Goal: Task Accomplishment & Management: Manage account settings

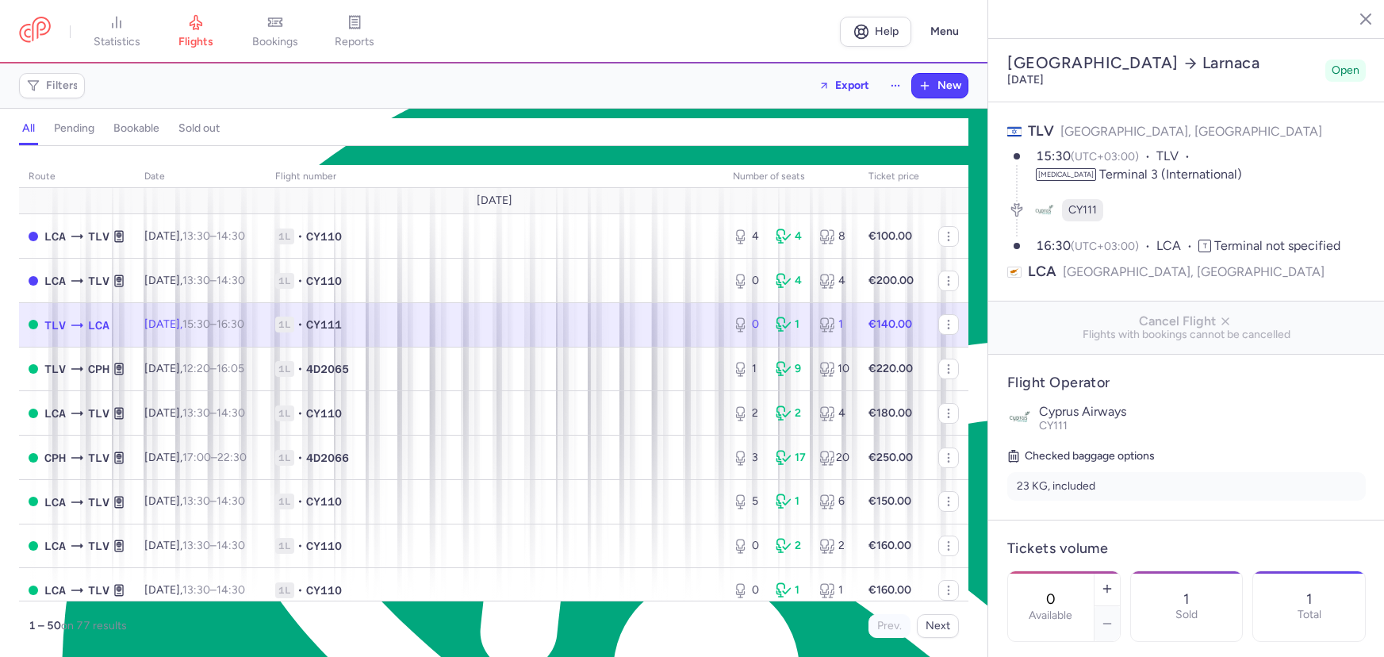
select select "hours"
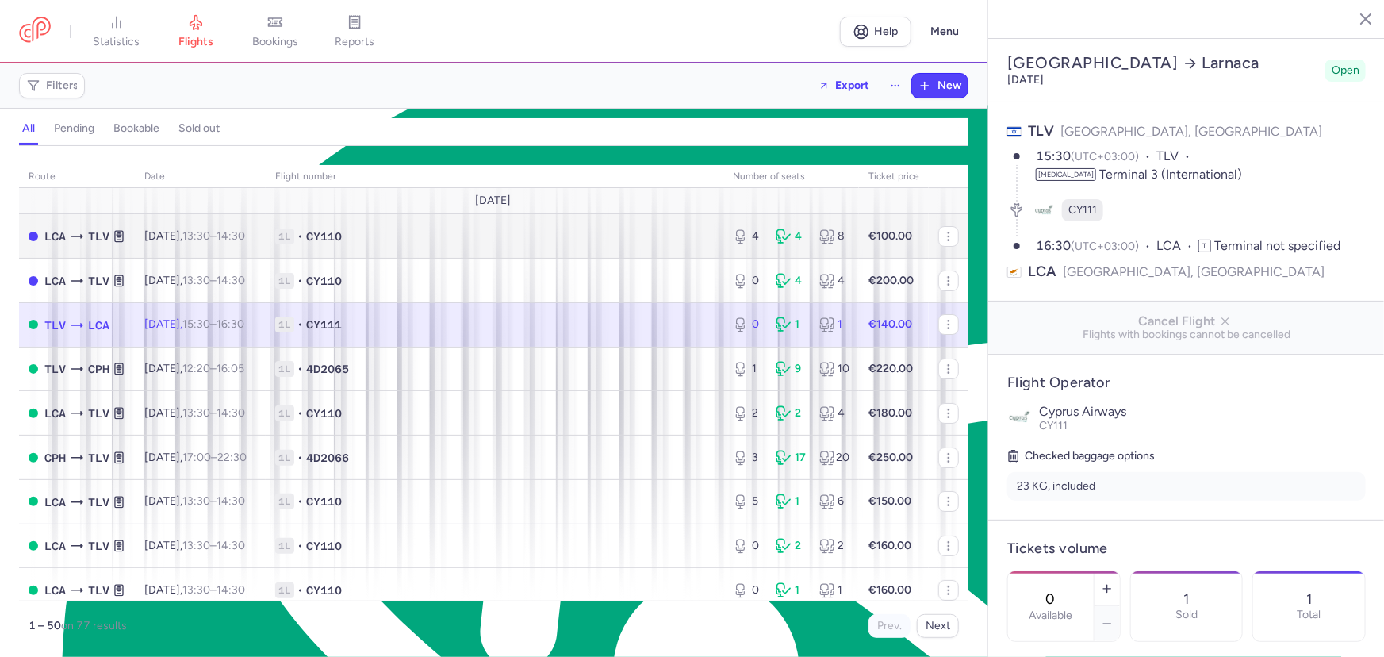
scroll to position [7607, 0]
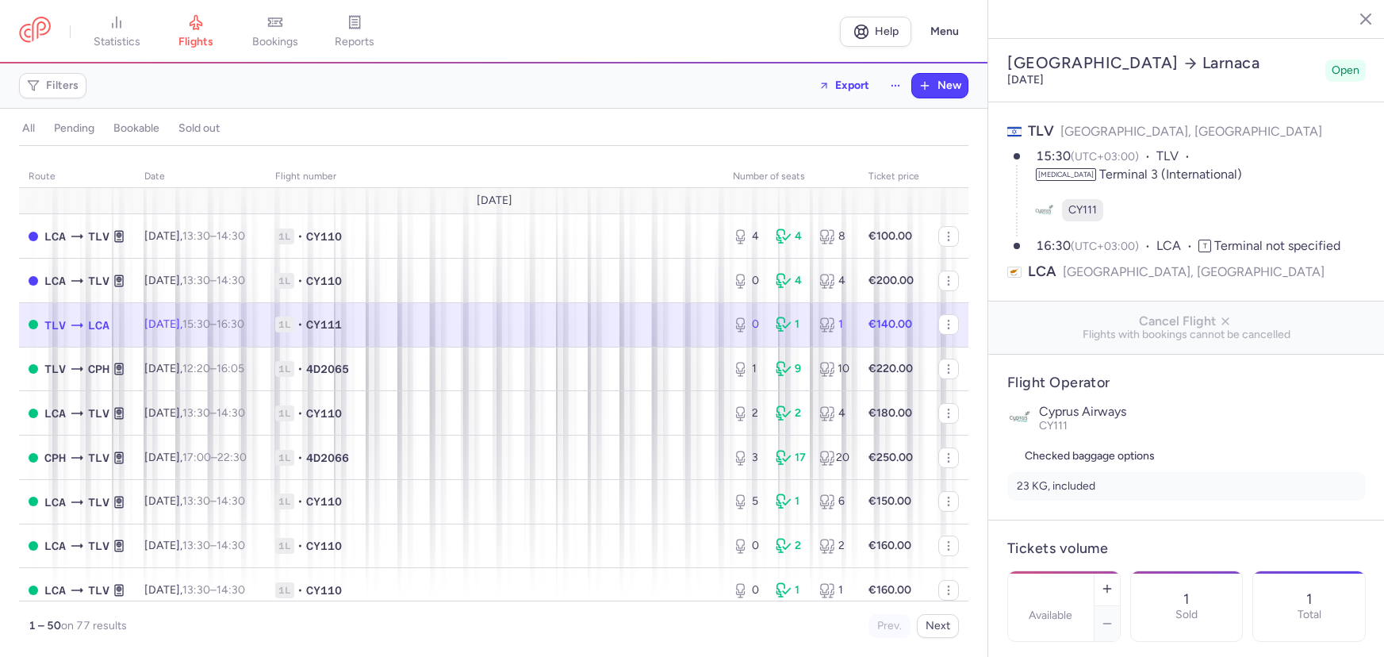
select select "days"
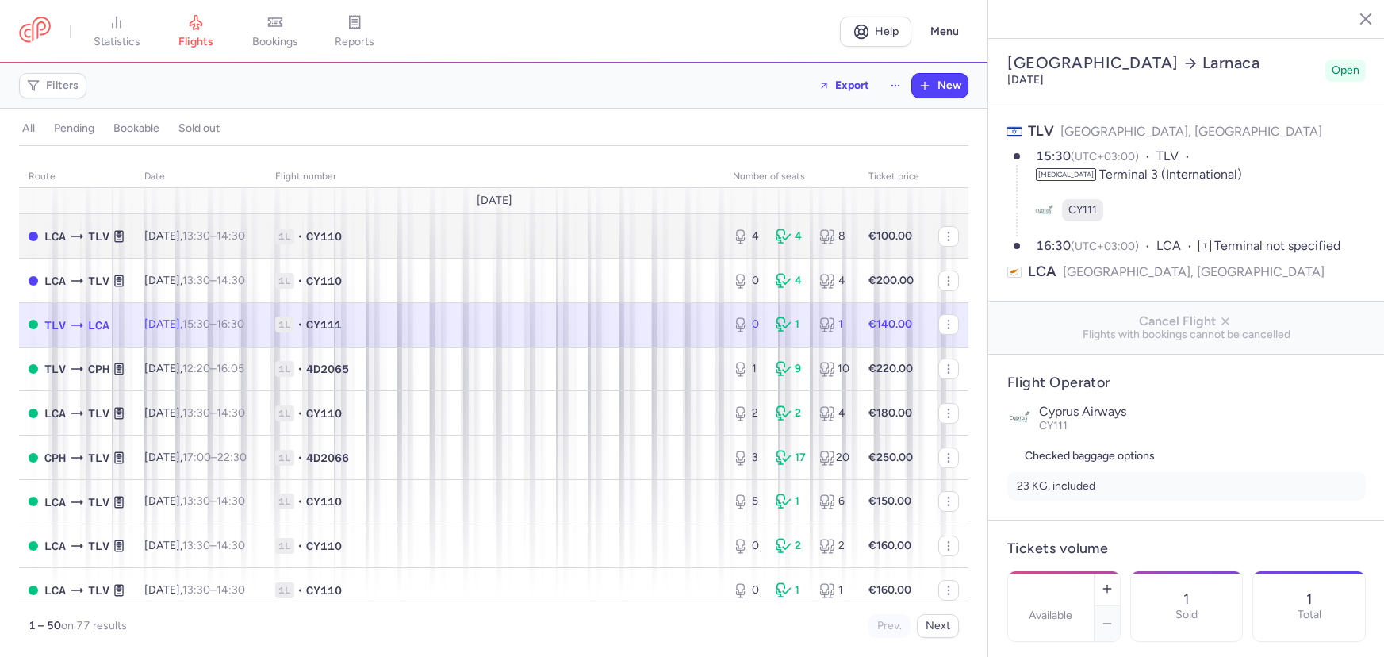
type input "0"
type input "140"
type input "12"
select select "hours"
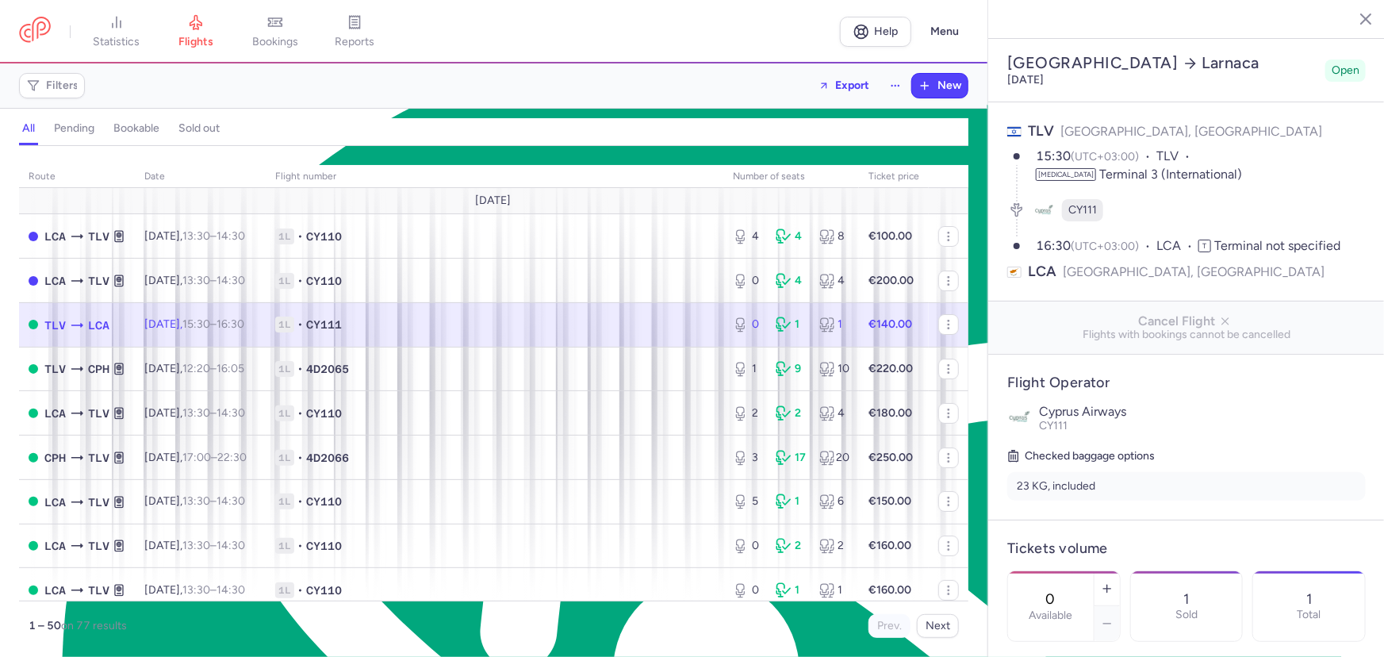
scroll to position [7607, 0]
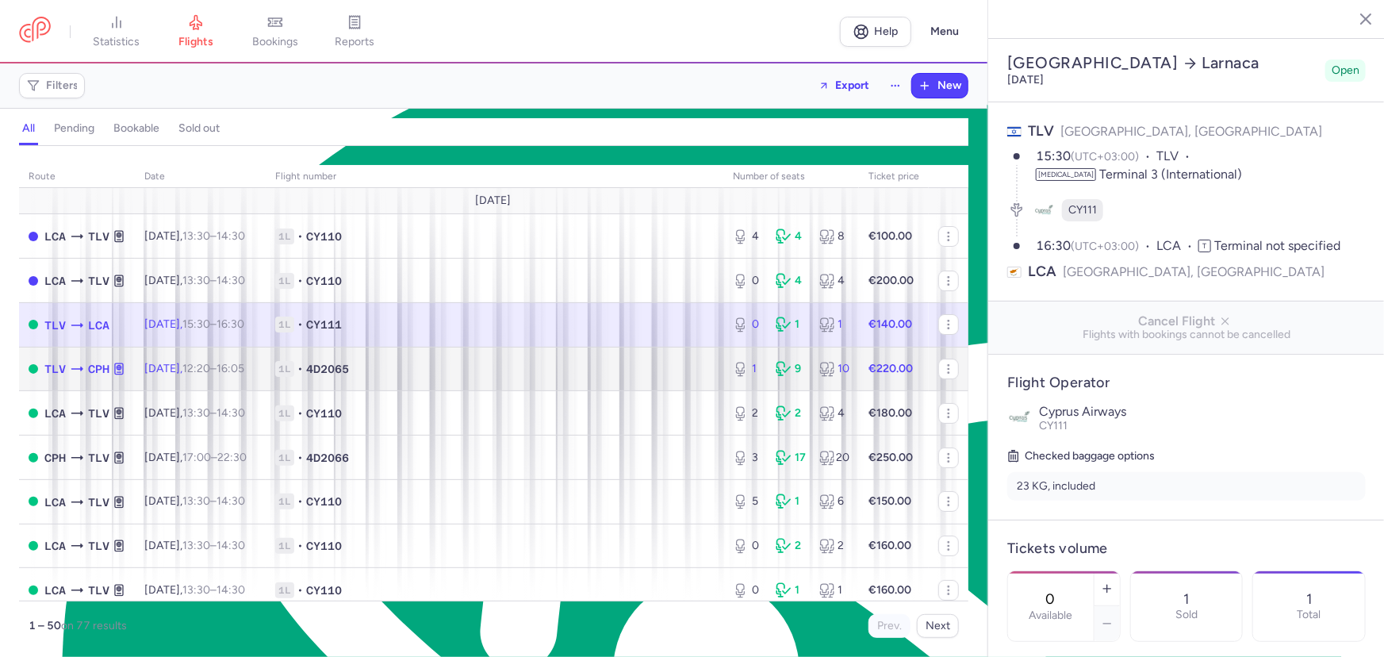
click at [428, 378] on td "1L • 4D2065" at bounding box center [495, 369] width 458 height 44
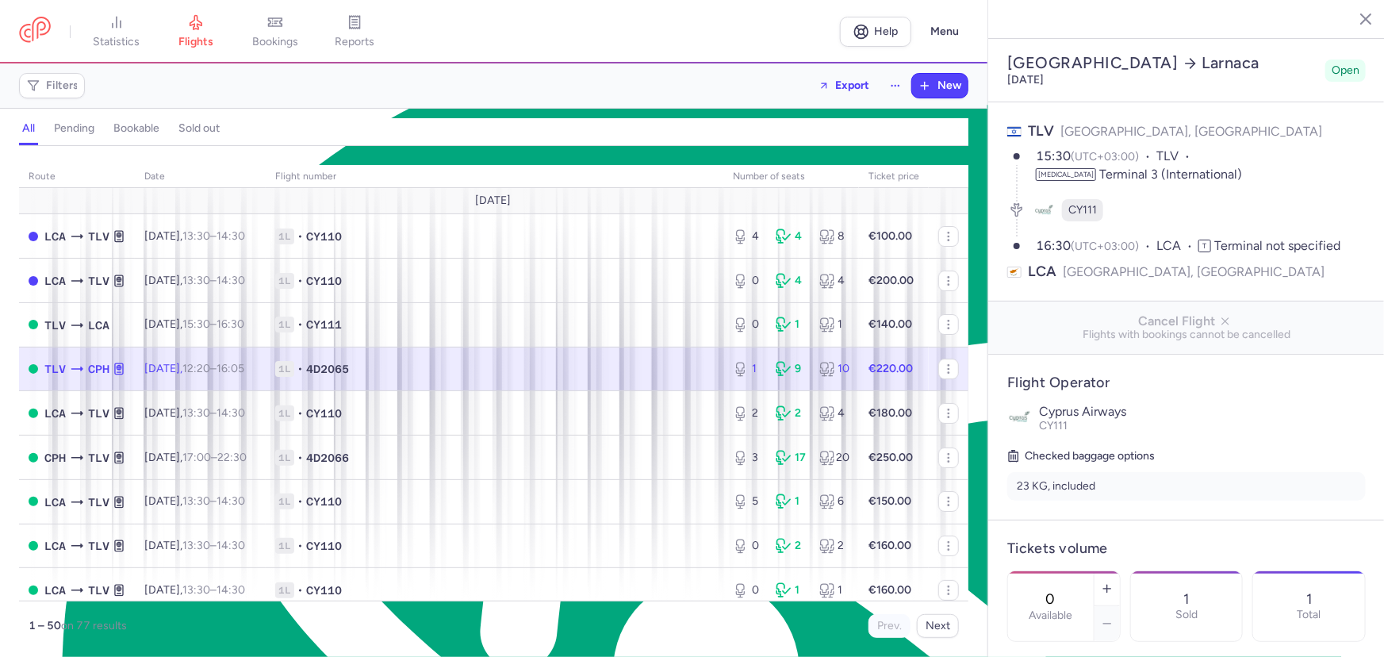
type input "1"
type input "3"
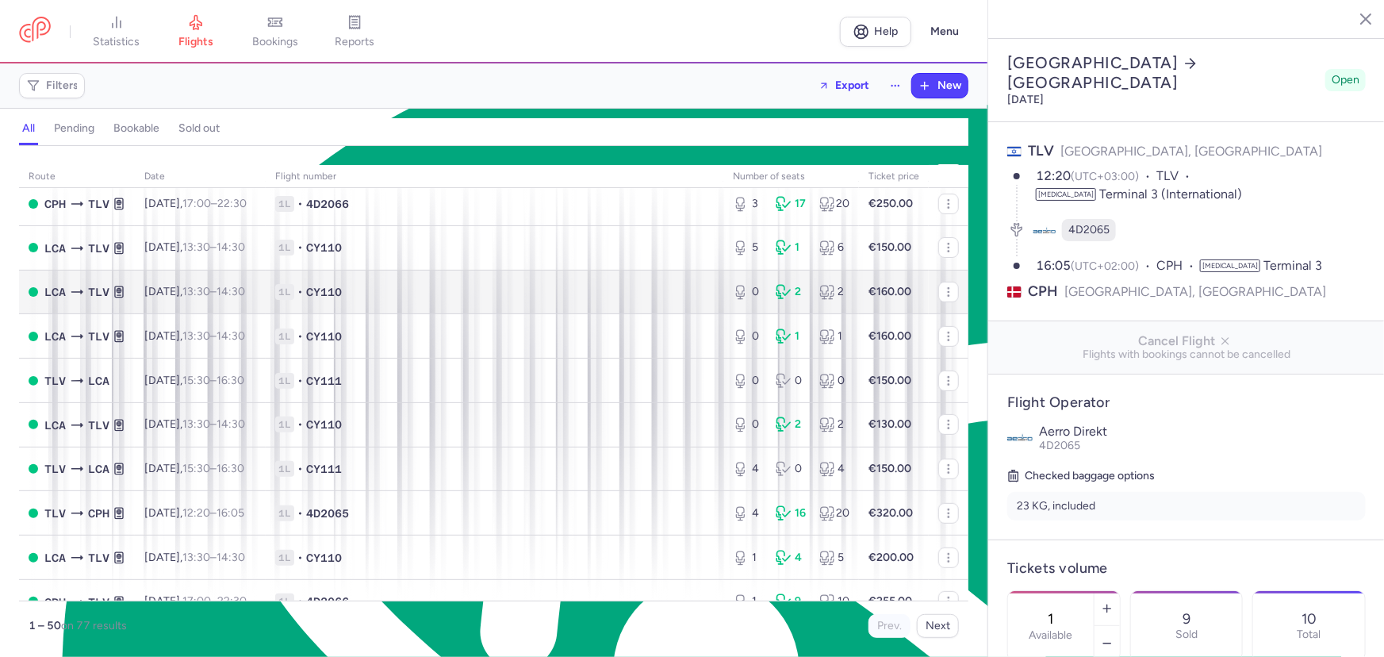
scroll to position [252, 0]
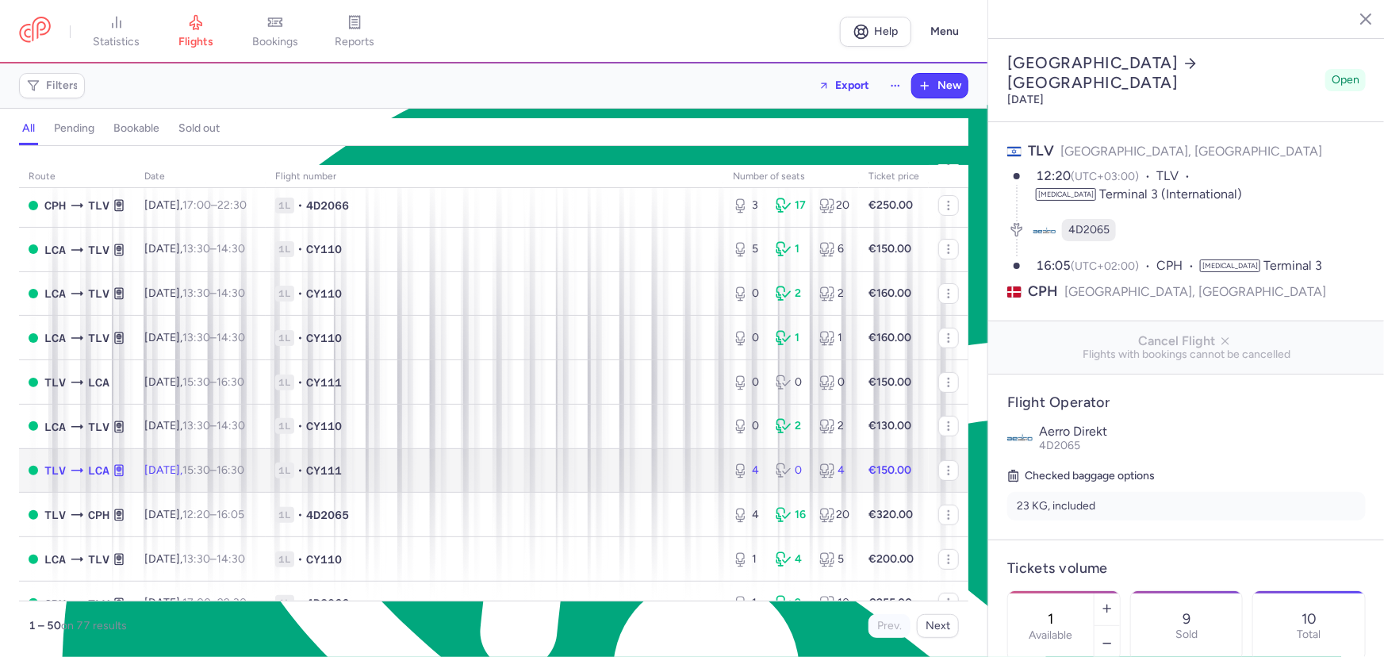
click at [309, 474] on td "1L • CY111" at bounding box center [495, 470] width 458 height 44
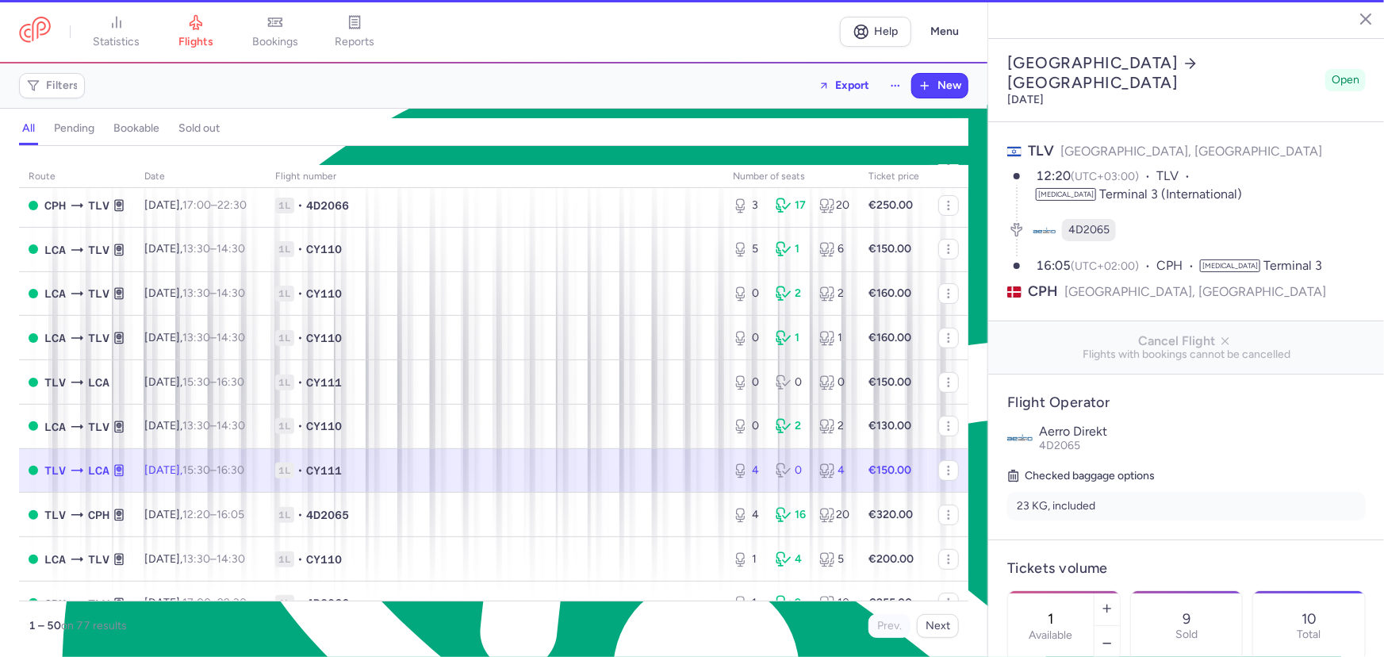
type input "4"
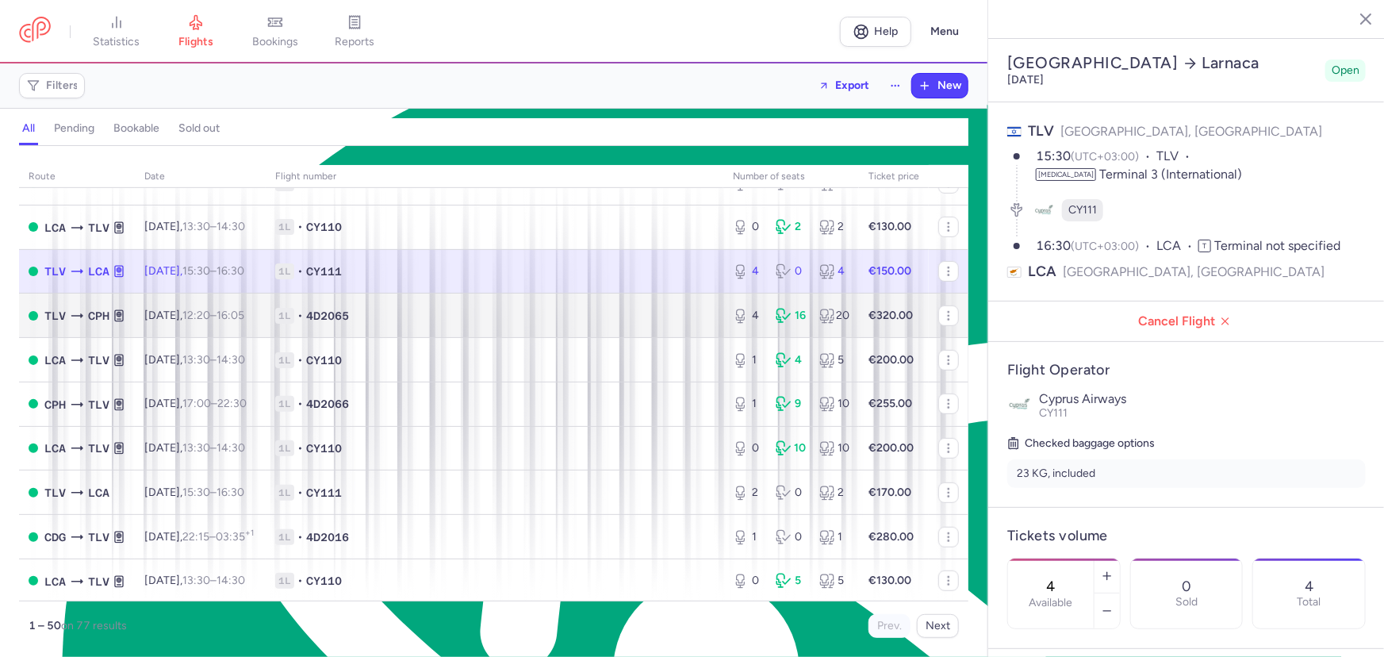
scroll to position [453, 0]
click at [343, 334] on td "1L • 4D2065" at bounding box center [495, 314] width 458 height 44
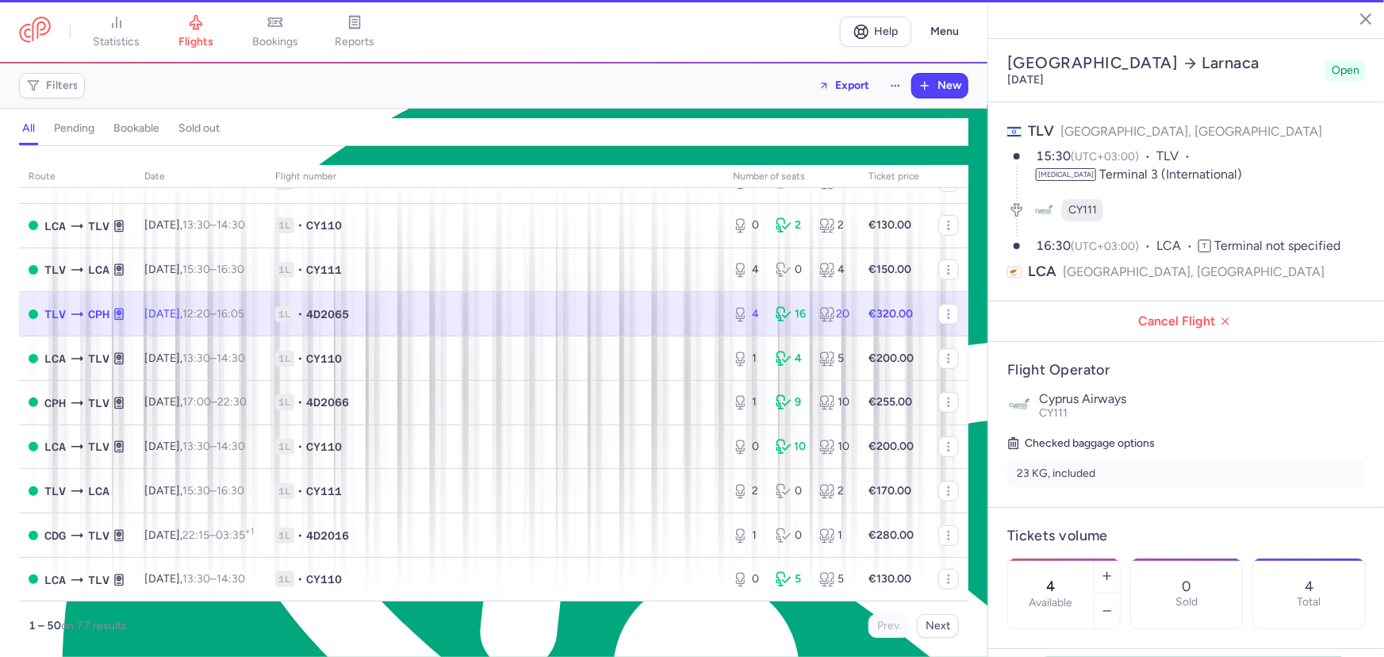
type input "1"
select select "days"
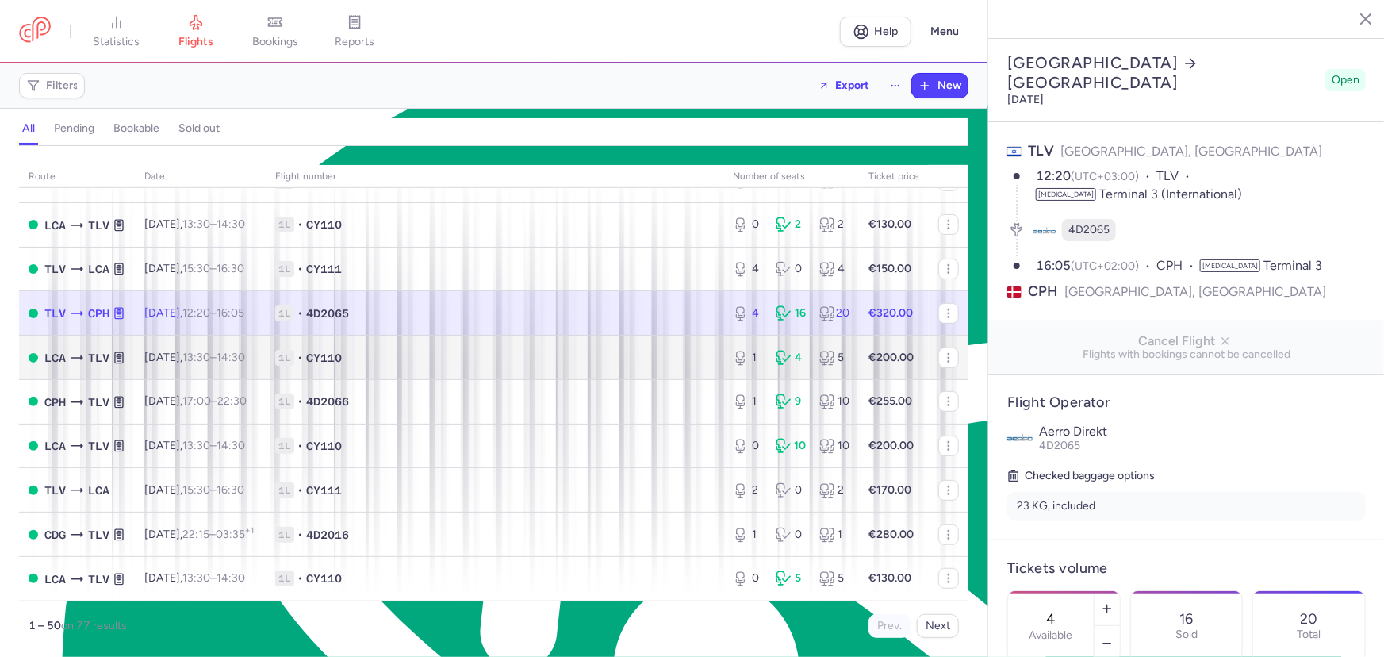
scroll to position [455, 0]
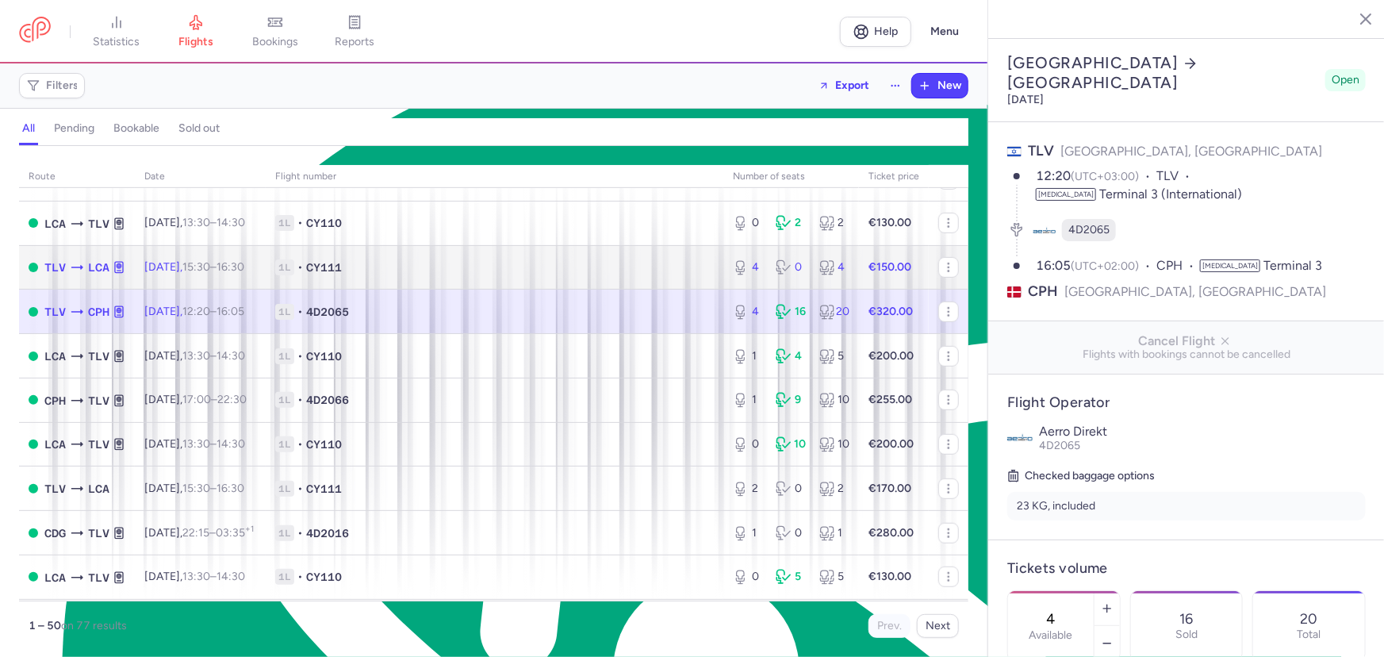
click at [455, 274] on span "1L • CY111" at bounding box center [494, 267] width 439 height 16
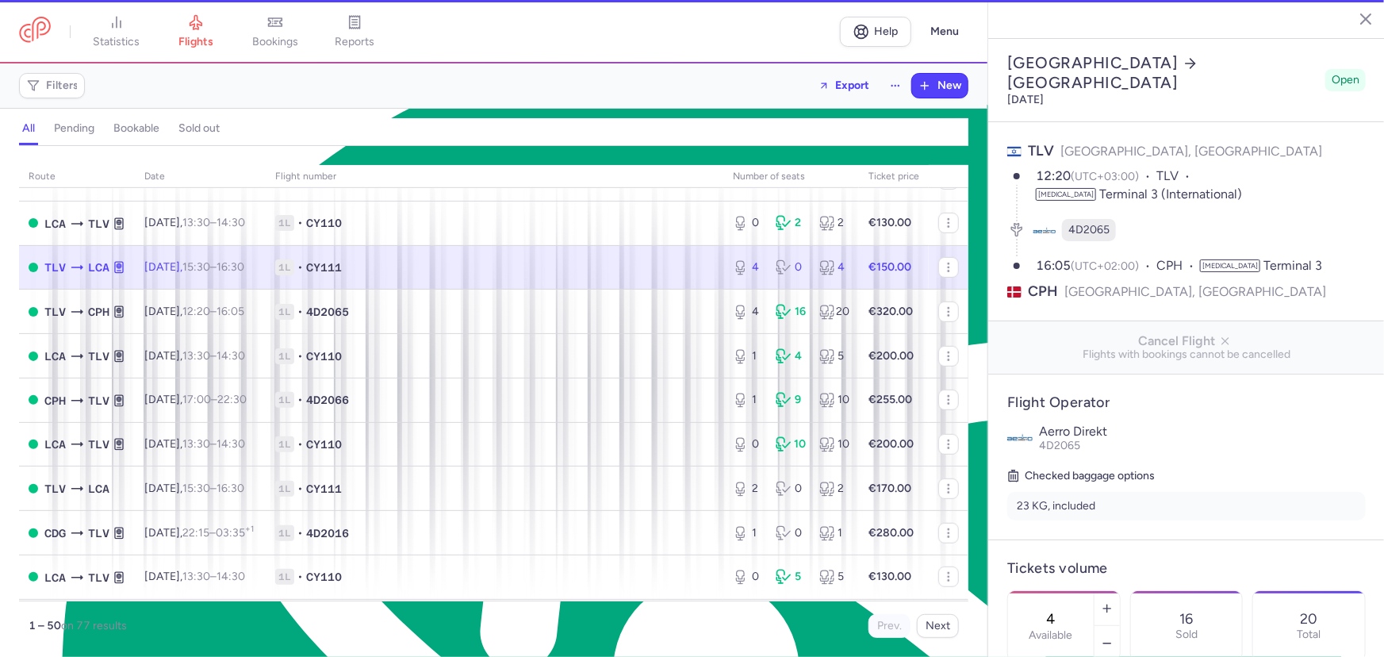
type input "8"
select select "hours"
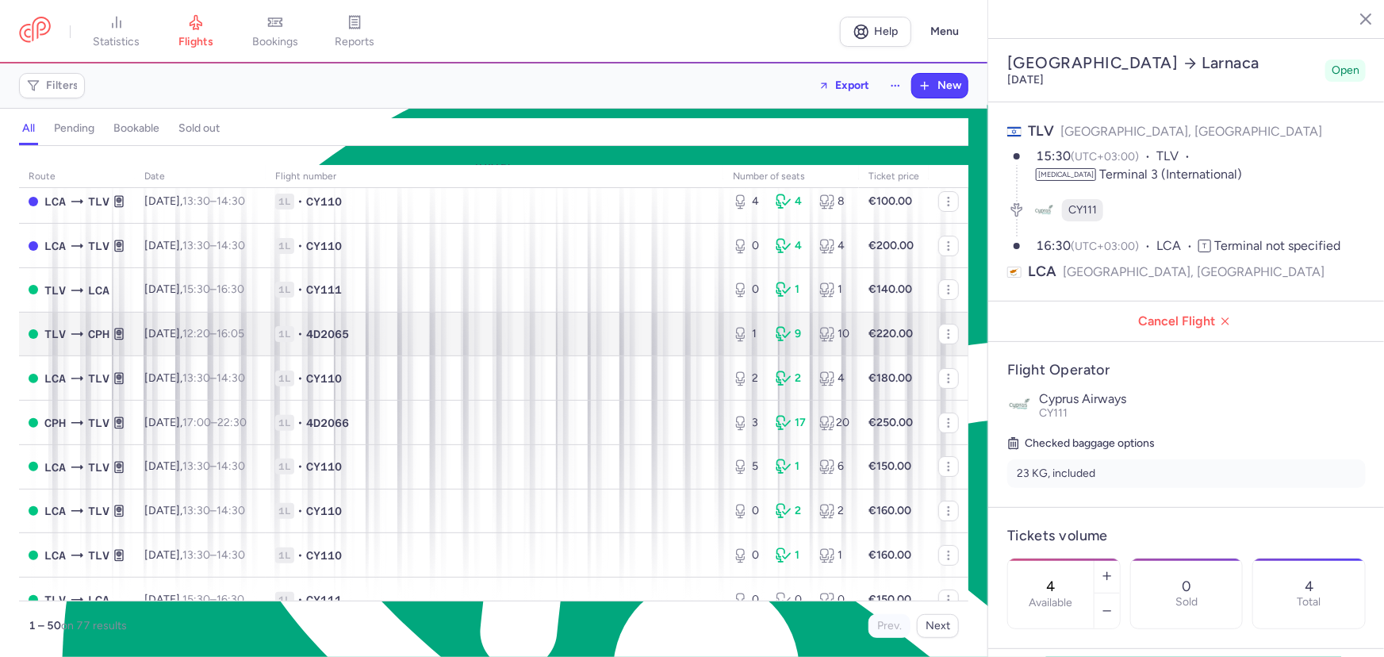
scroll to position [50, 0]
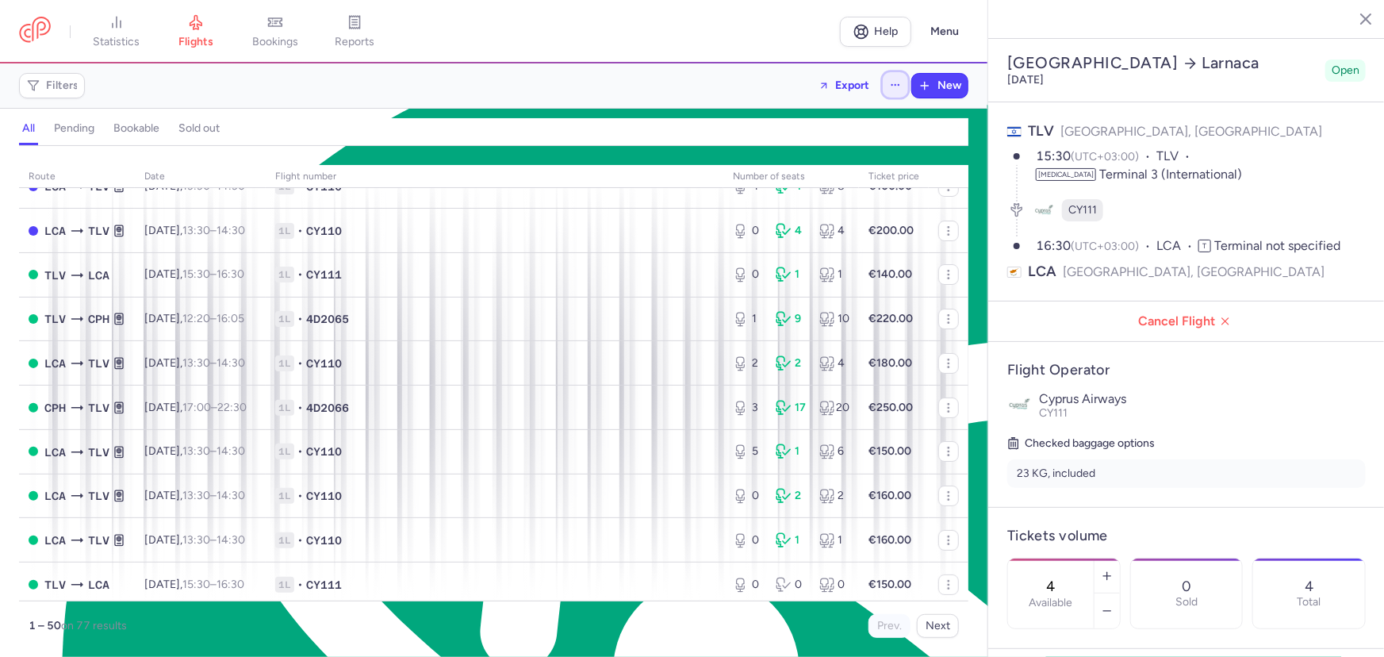
click at [901, 86] on icon "button" at bounding box center [895, 84] width 11 height 11
click at [873, 125] on input "See past flights" at bounding box center [881, 129] width 33 height 17
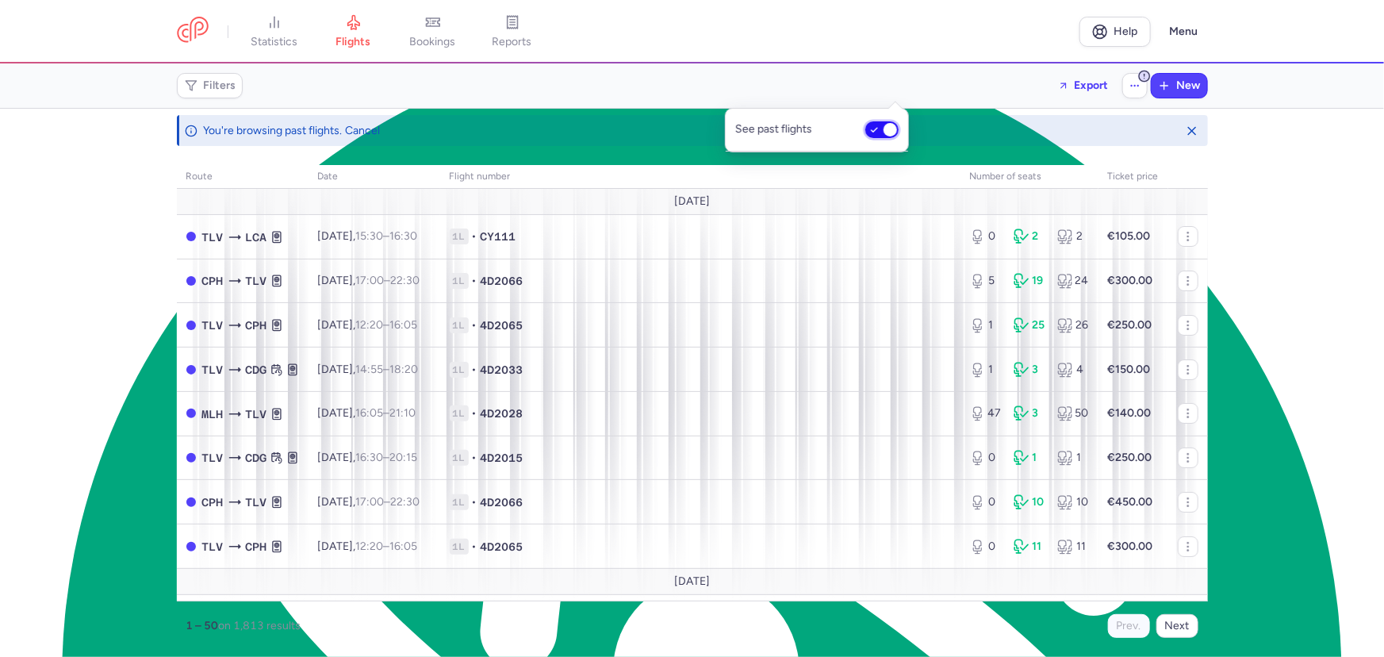
click at [877, 129] on input "See past flights" at bounding box center [881, 129] width 33 height 17
checkbox input "false"
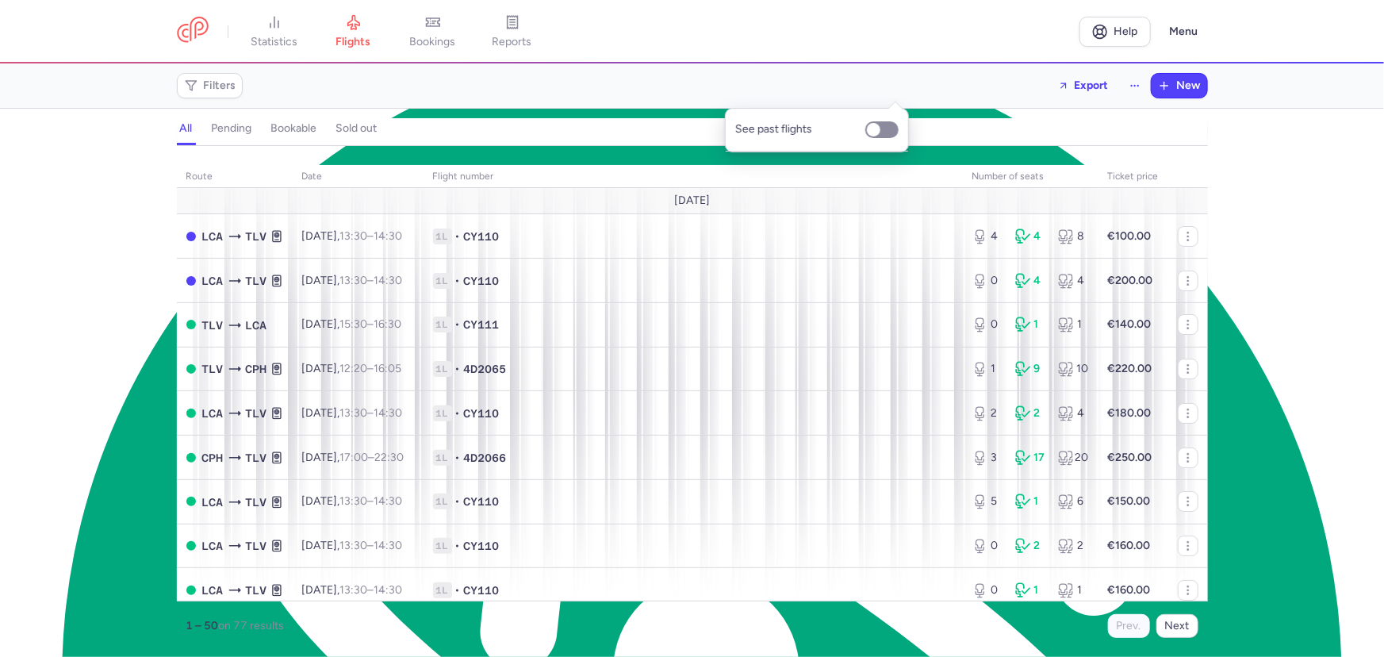
click at [677, 79] on div "Filters Export New" at bounding box center [693, 86] width 1044 height 38
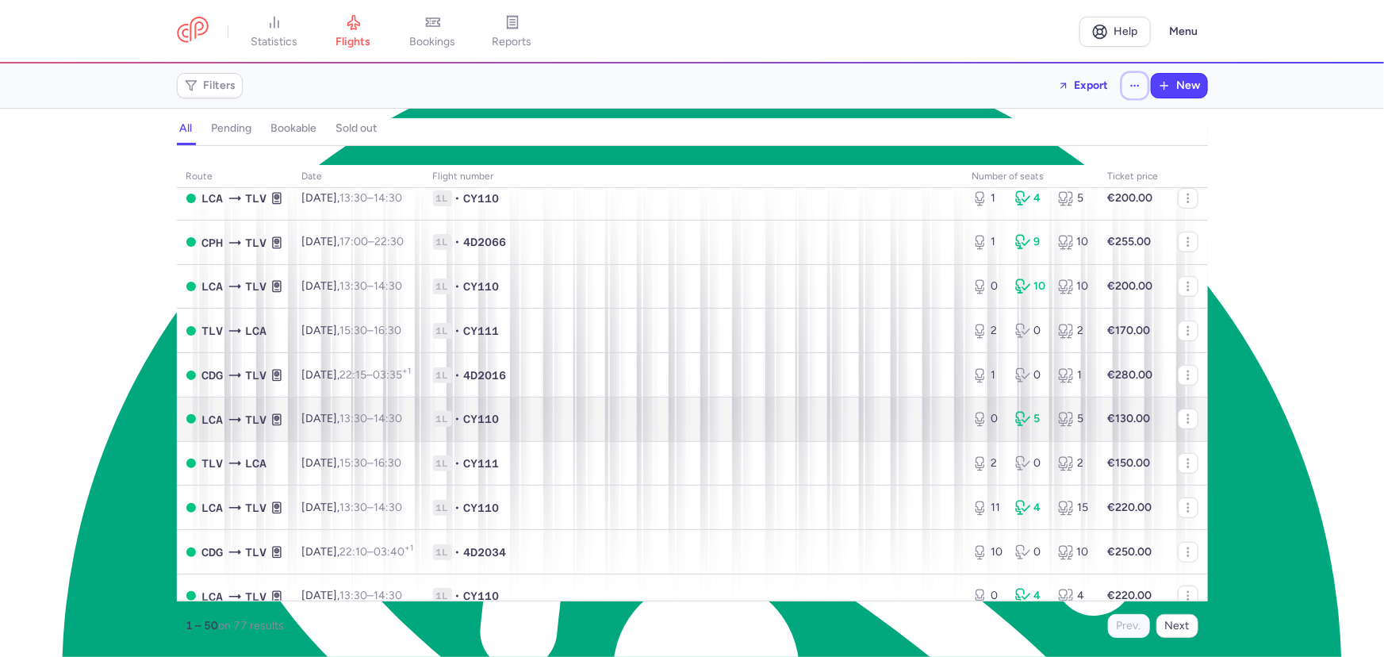
scroll to position [617, 0]
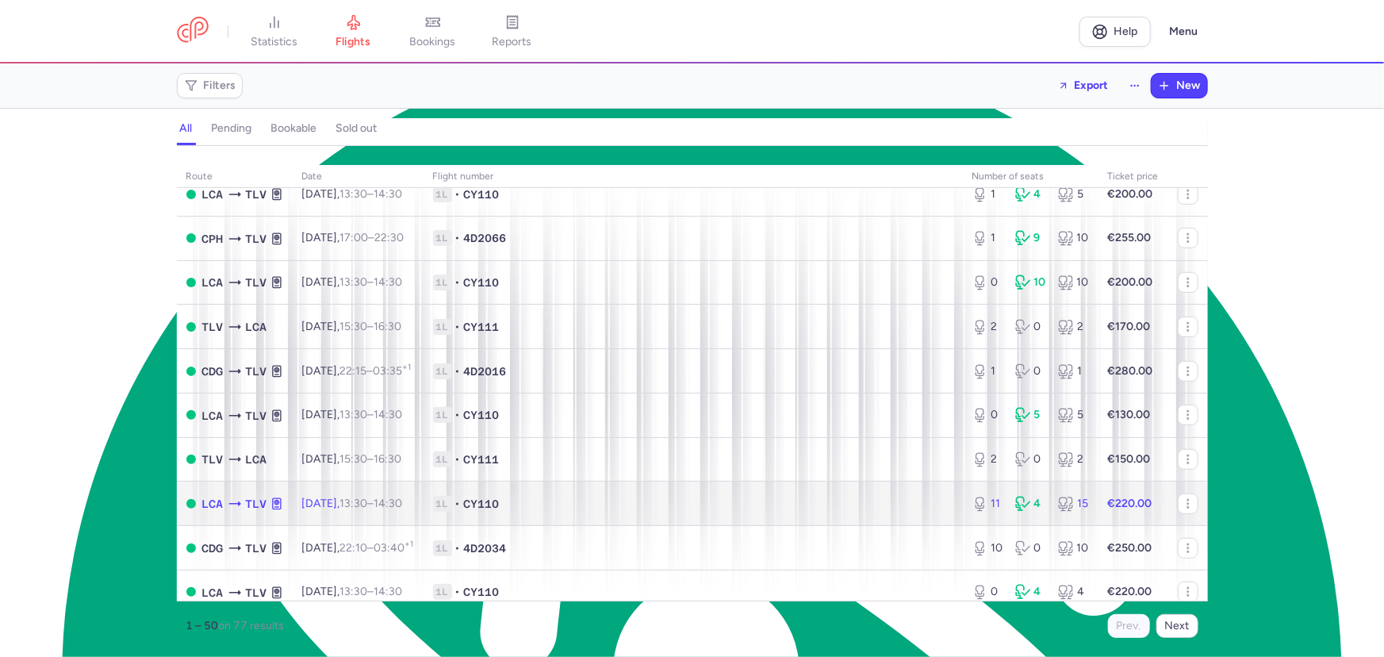
click at [618, 510] on span "1L • CY110" at bounding box center [693, 504] width 520 height 16
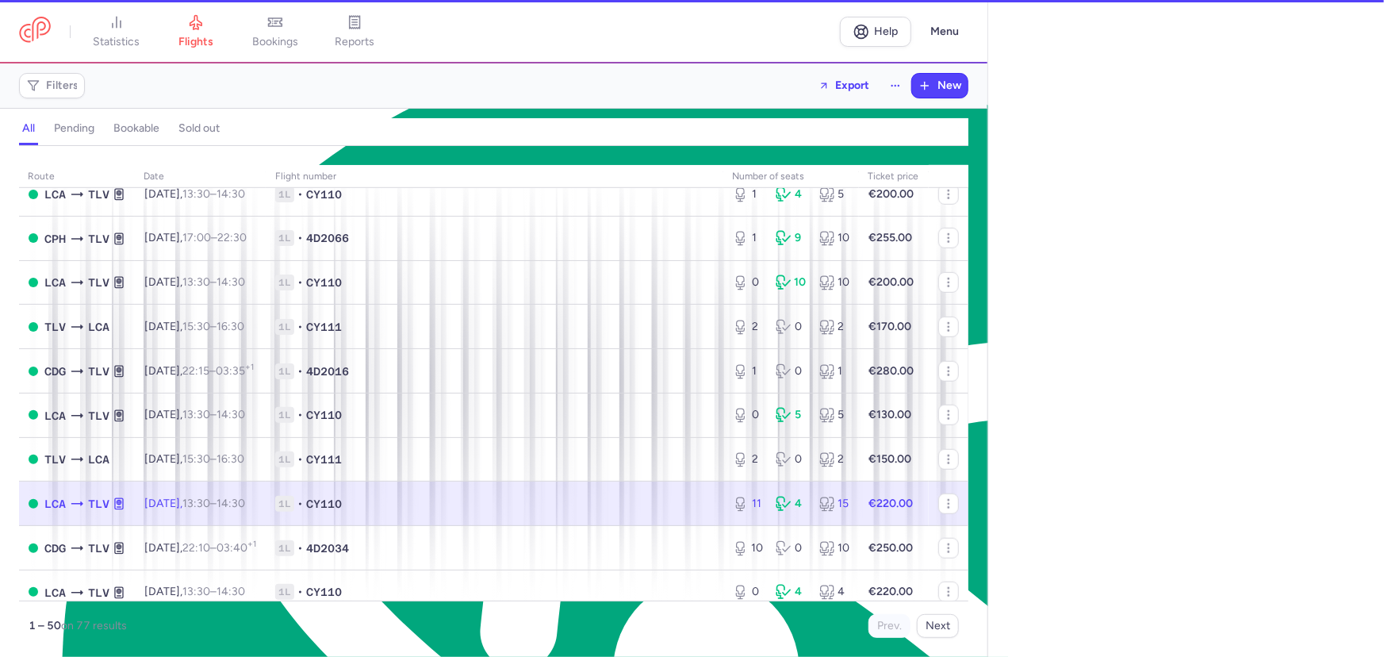
select select "hours"
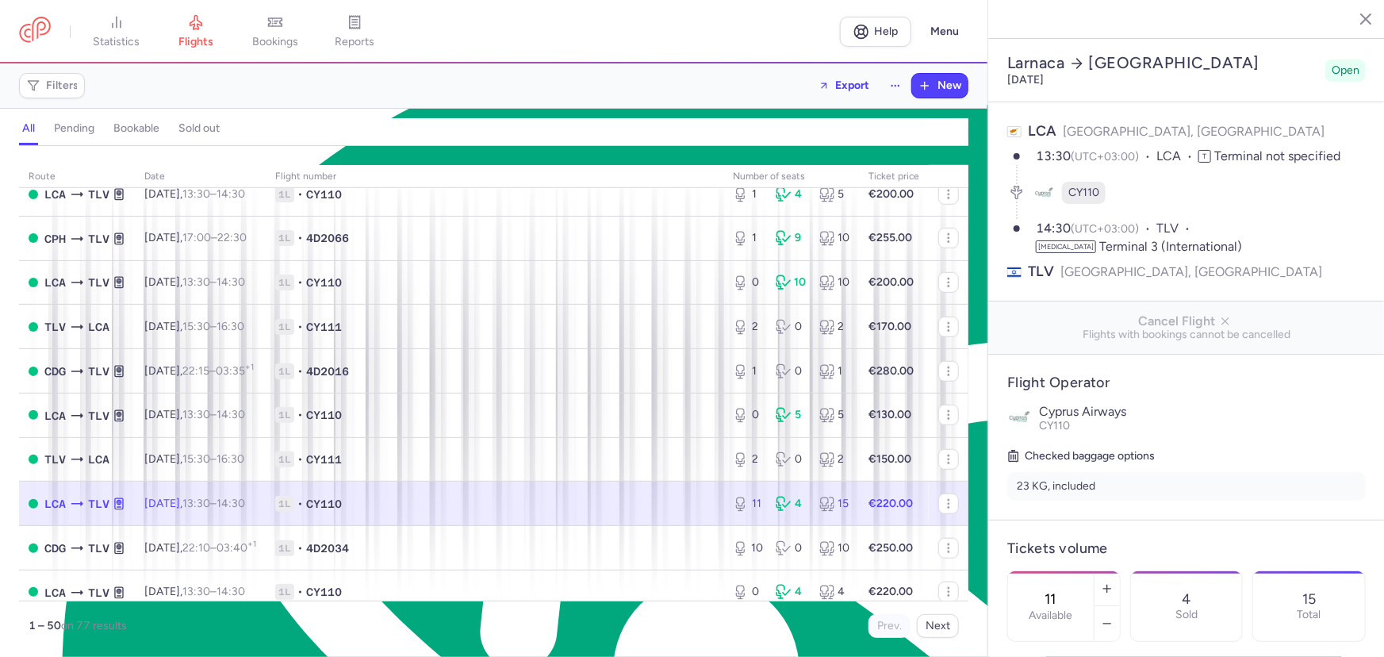
click at [618, 510] on span "1L • CY110" at bounding box center [494, 504] width 439 height 16
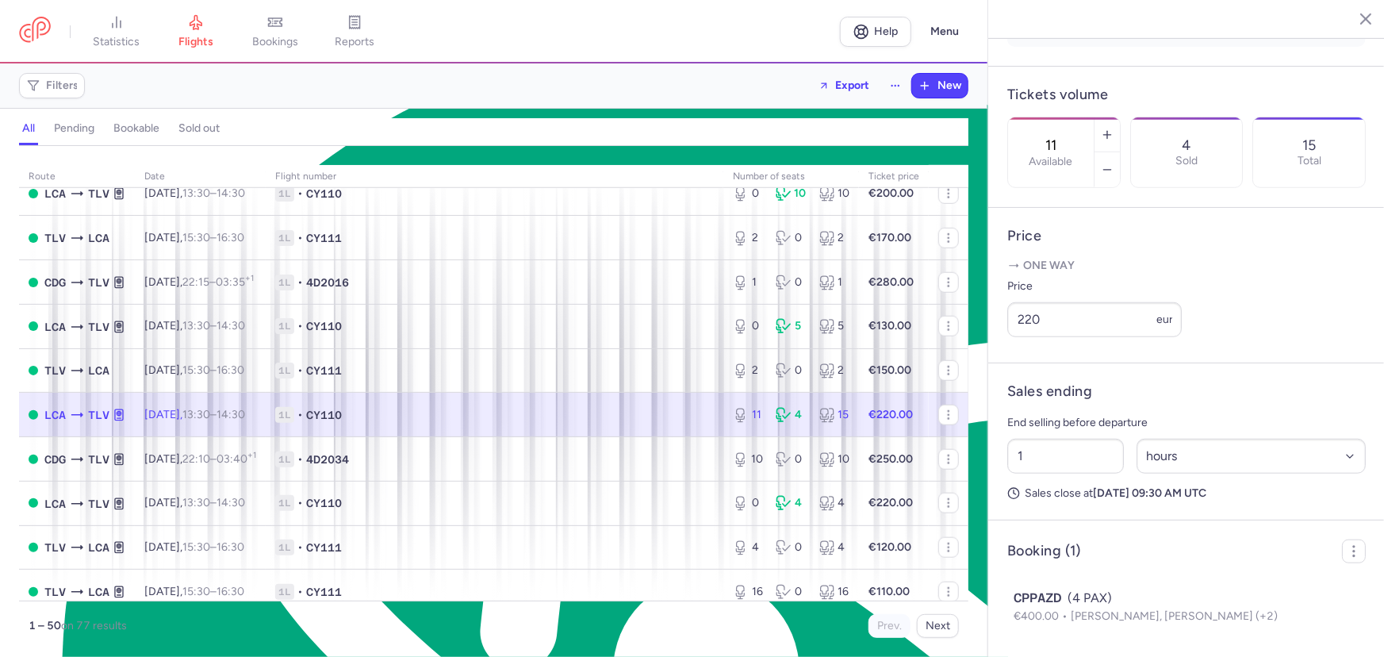
scroll to position [708, 0]
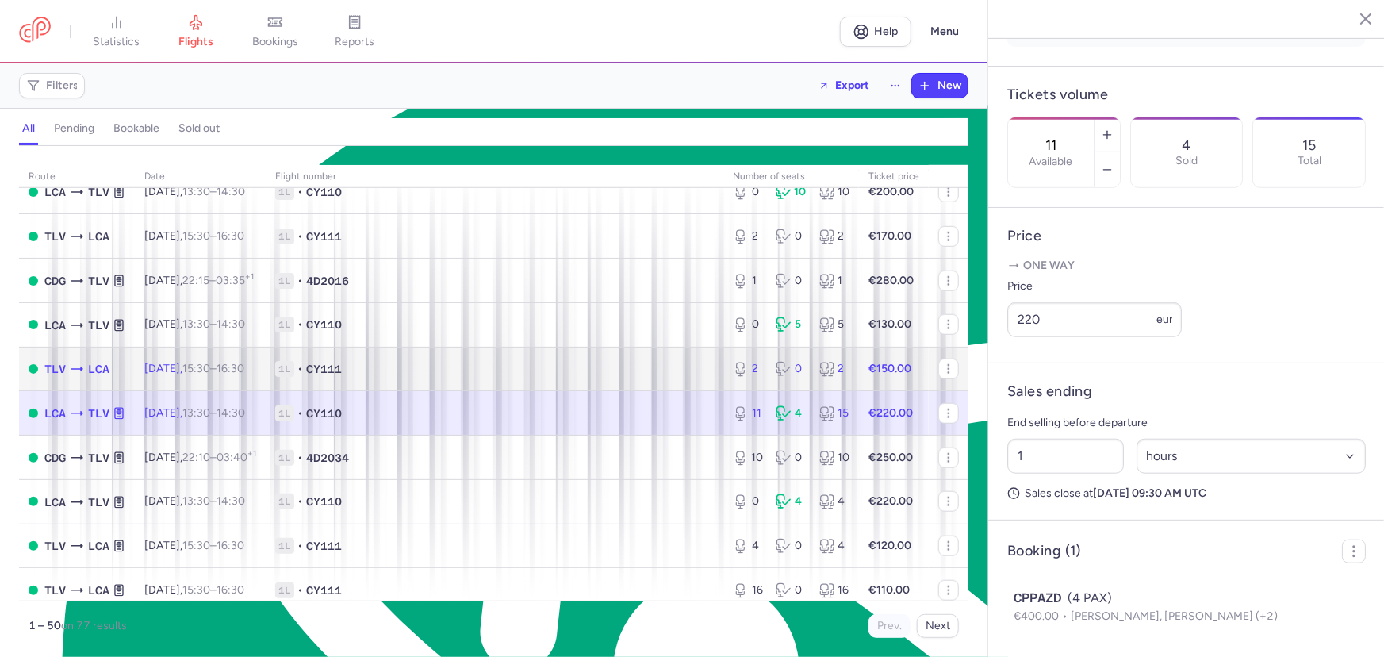
click at [506, 364] on td "1L • CY111" at bounding box center [495, 369] width 458 height 44
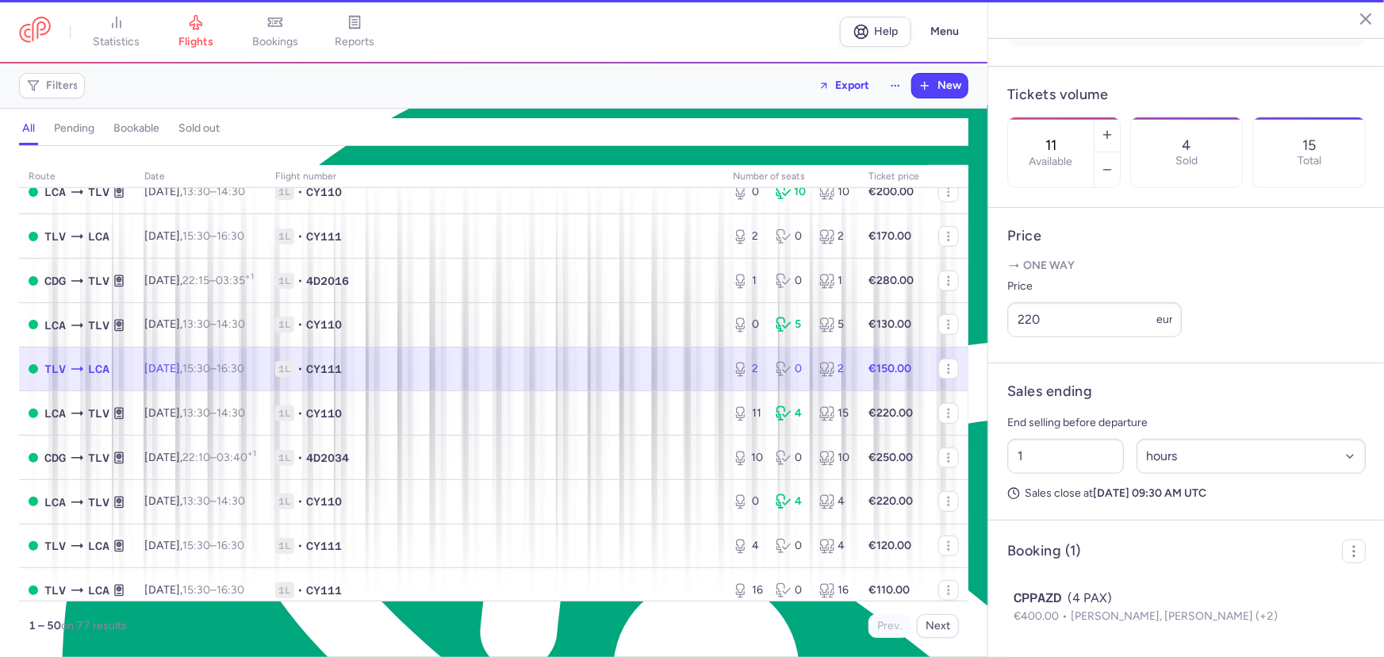
type input "2"
select select "days"
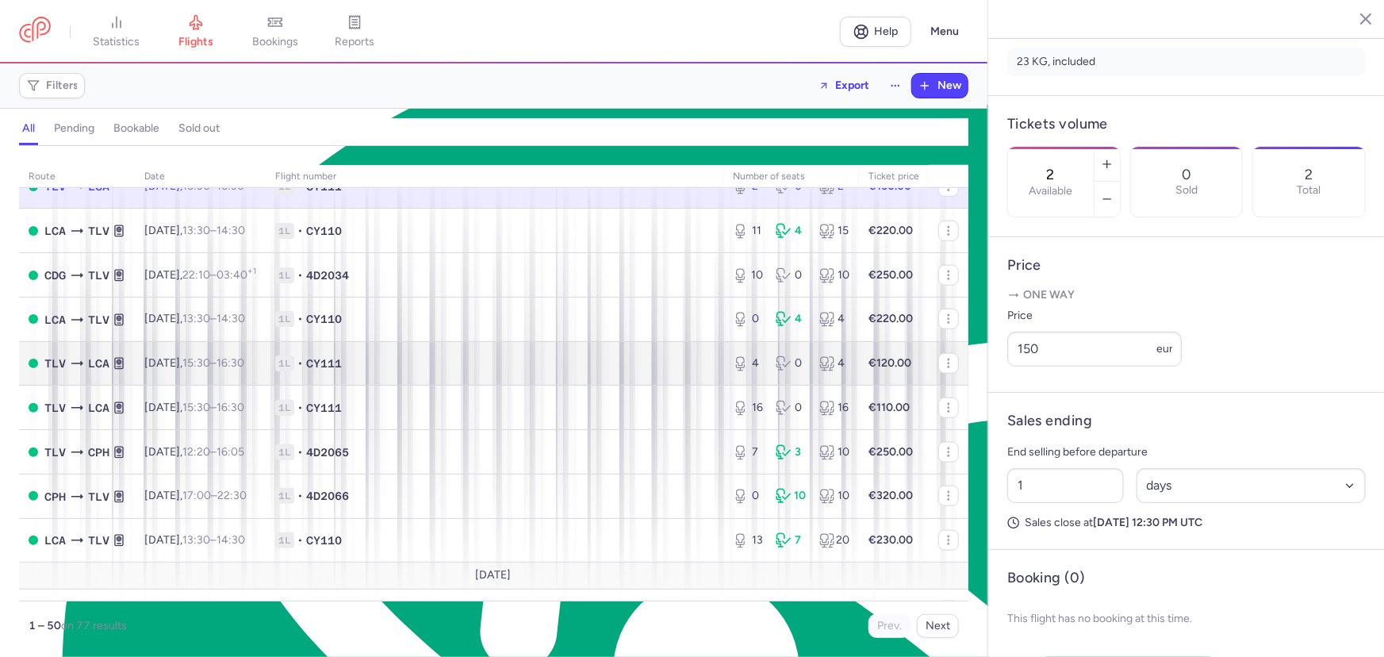
scroll to position [888, 0]
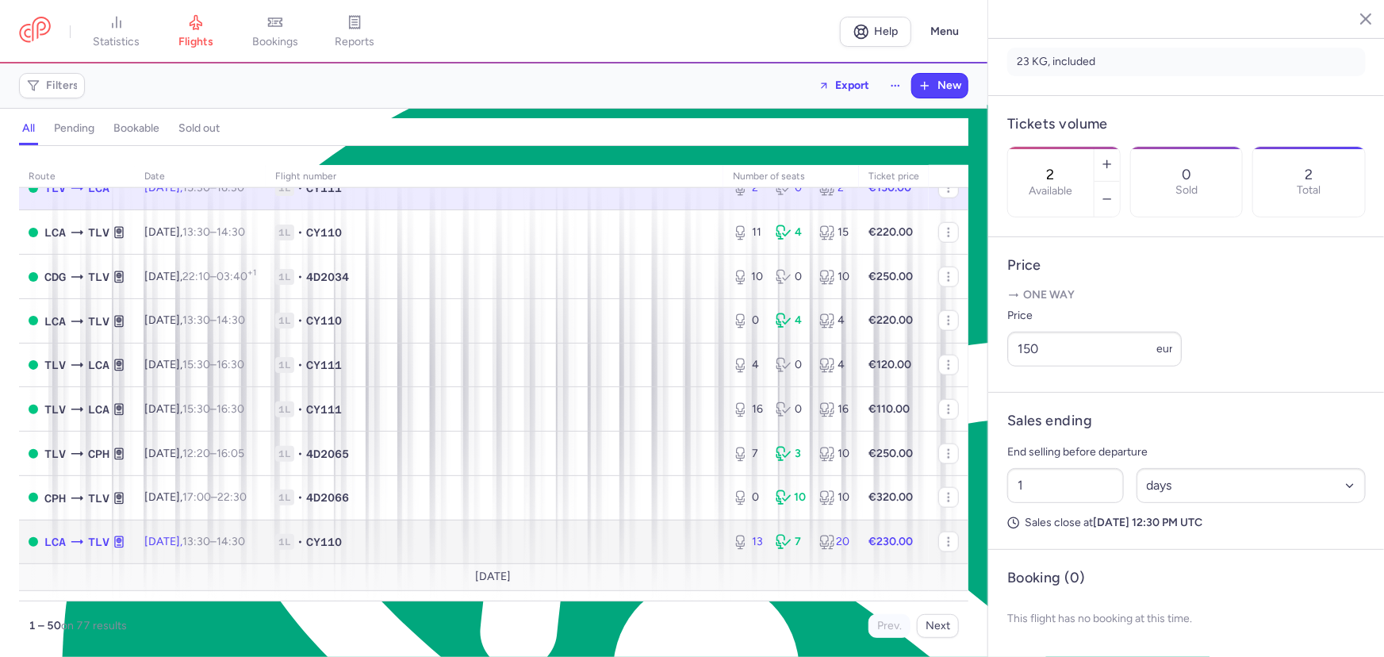
click at [449, 547] on span "1L • CY110" at bounding box center [494, 542] width 439 height 16
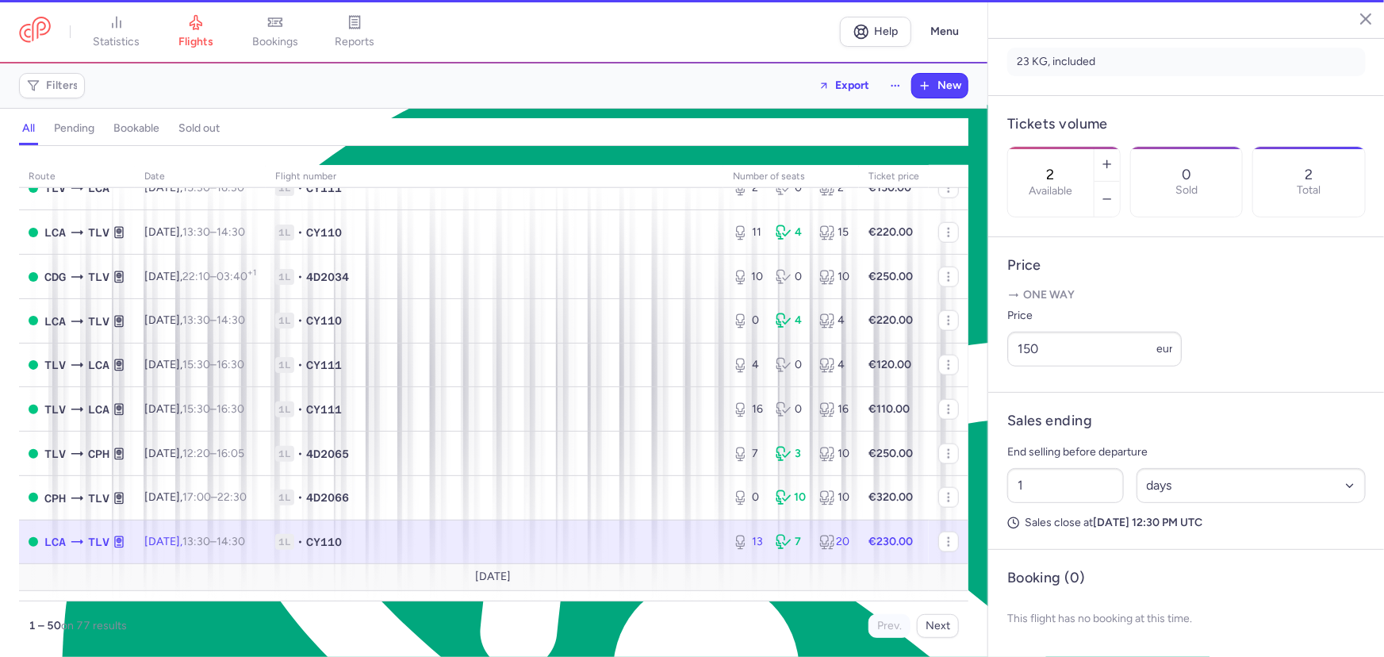
type input "13"
select select "hours"
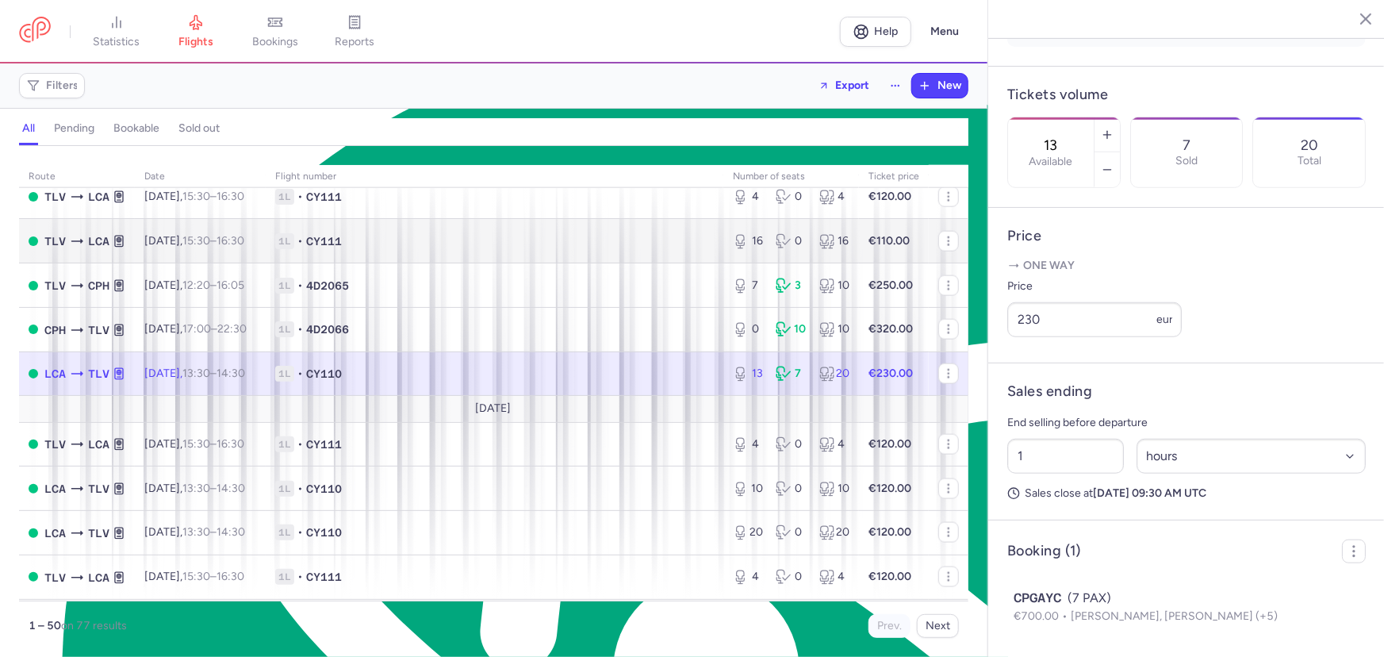
scroll to position [1093, 0]
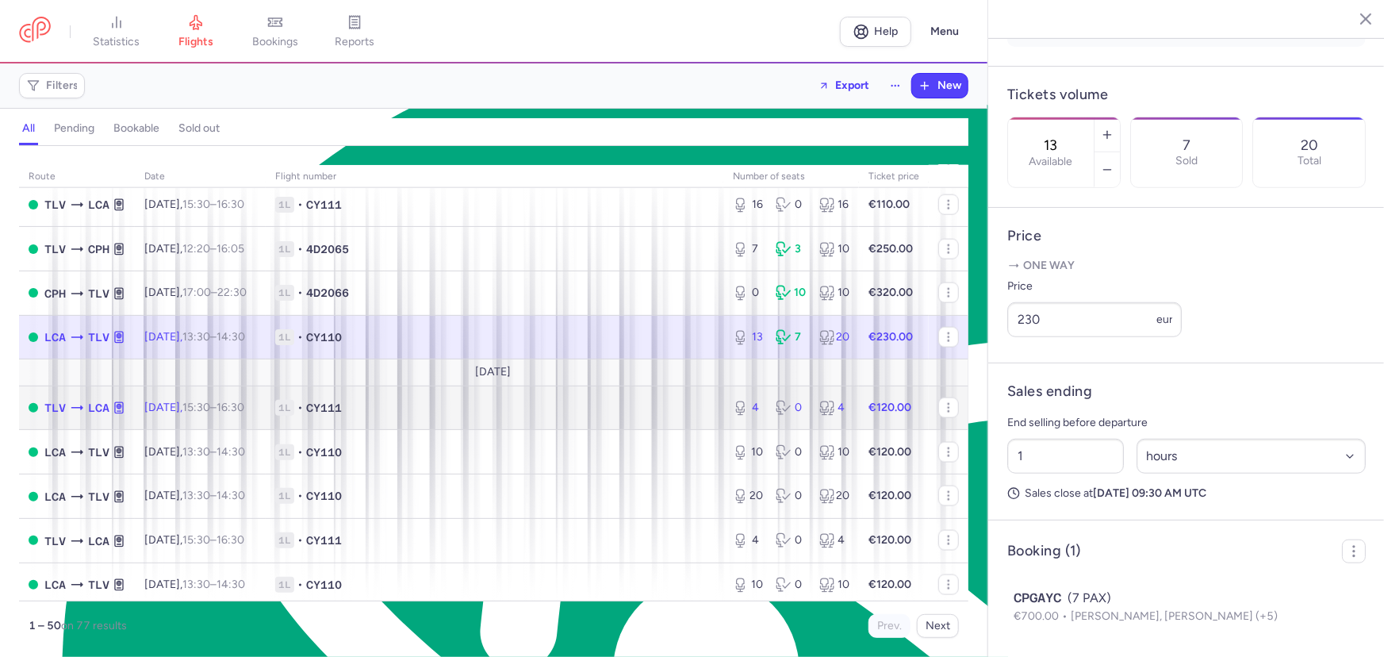
click at [474, 430] on td "1L • CY111" at bounding box center [495, 408] width 458 height 44
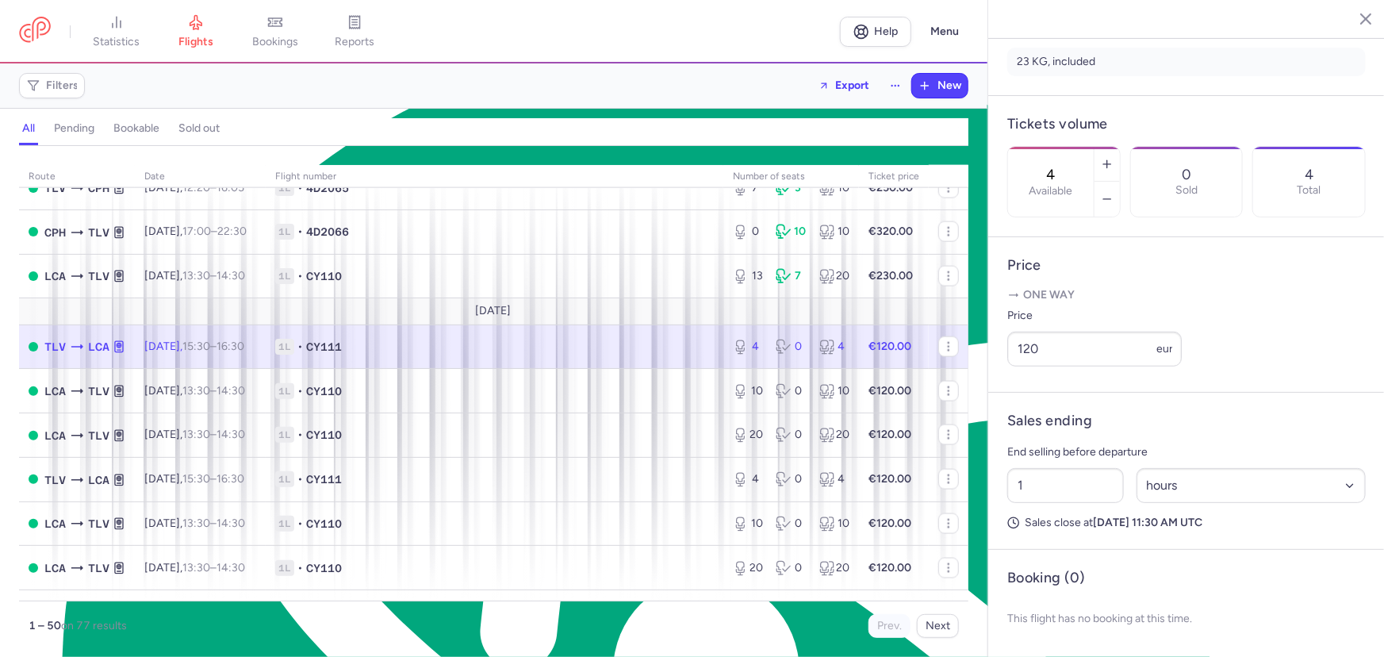
scroll to position [1157, 0]
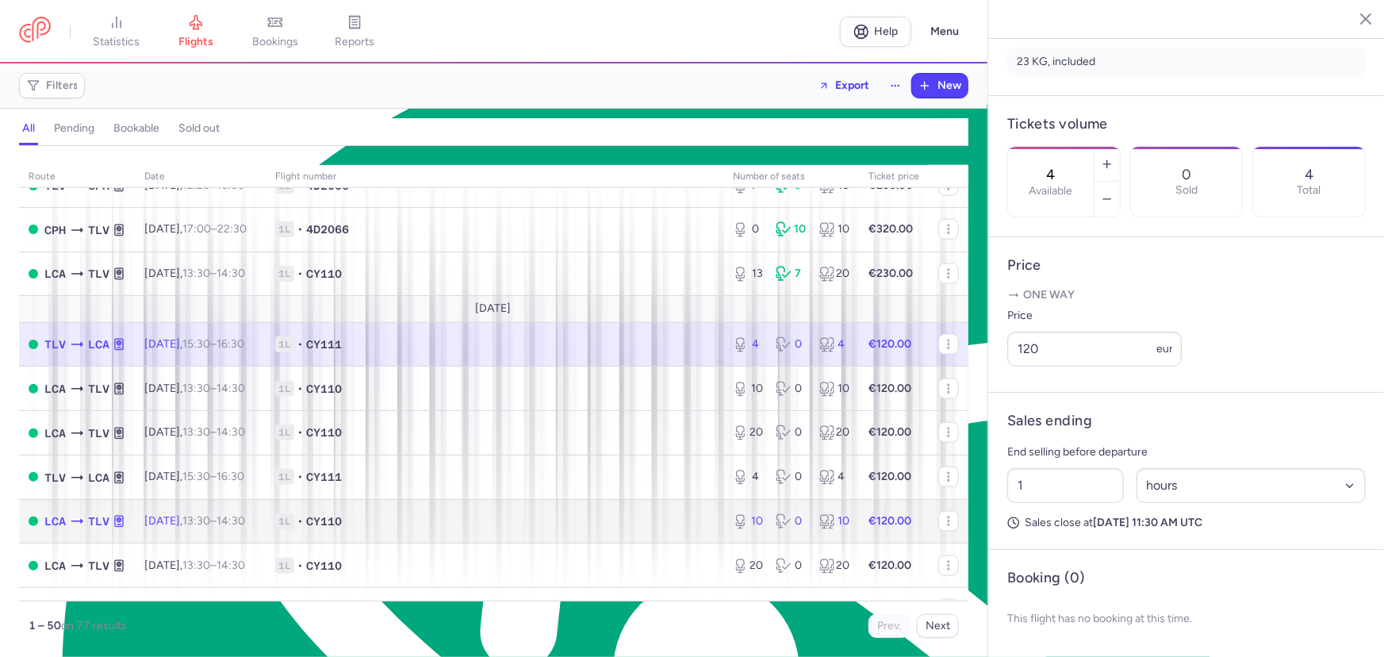
click at [442, 521] on td "1L • CY110" at bounding box center [495, 521] width 458 height 44
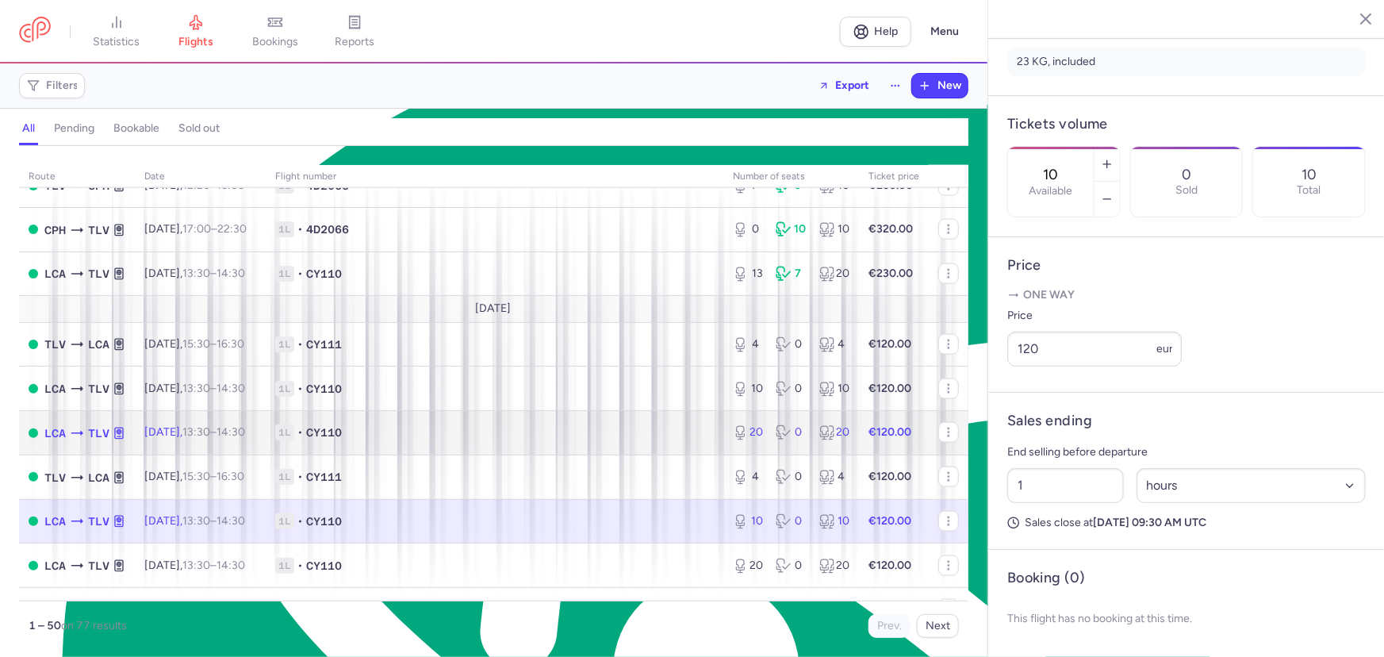
click at [450, 426] on td "1L • CY110" at bounding box center [495, 433] width 458 height 44
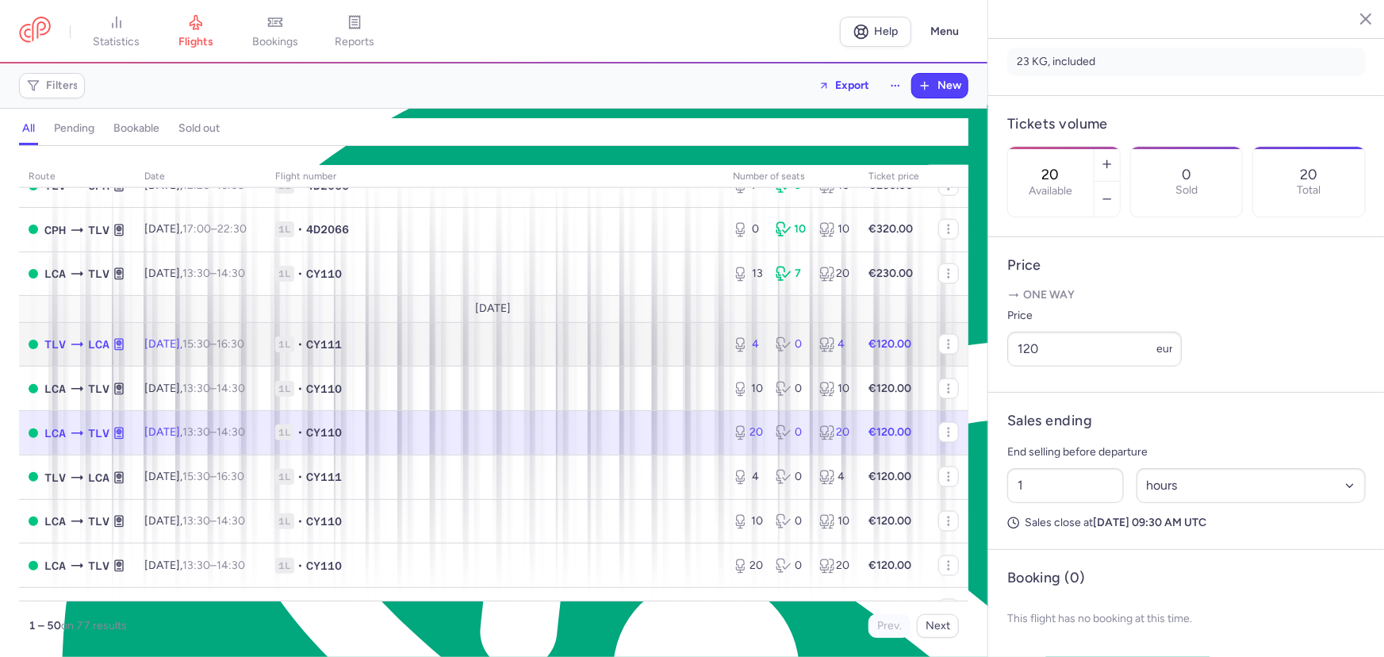
click at [455, 366] on td "1L • CY111" at bounding box center [495, 344] width 458 height 44
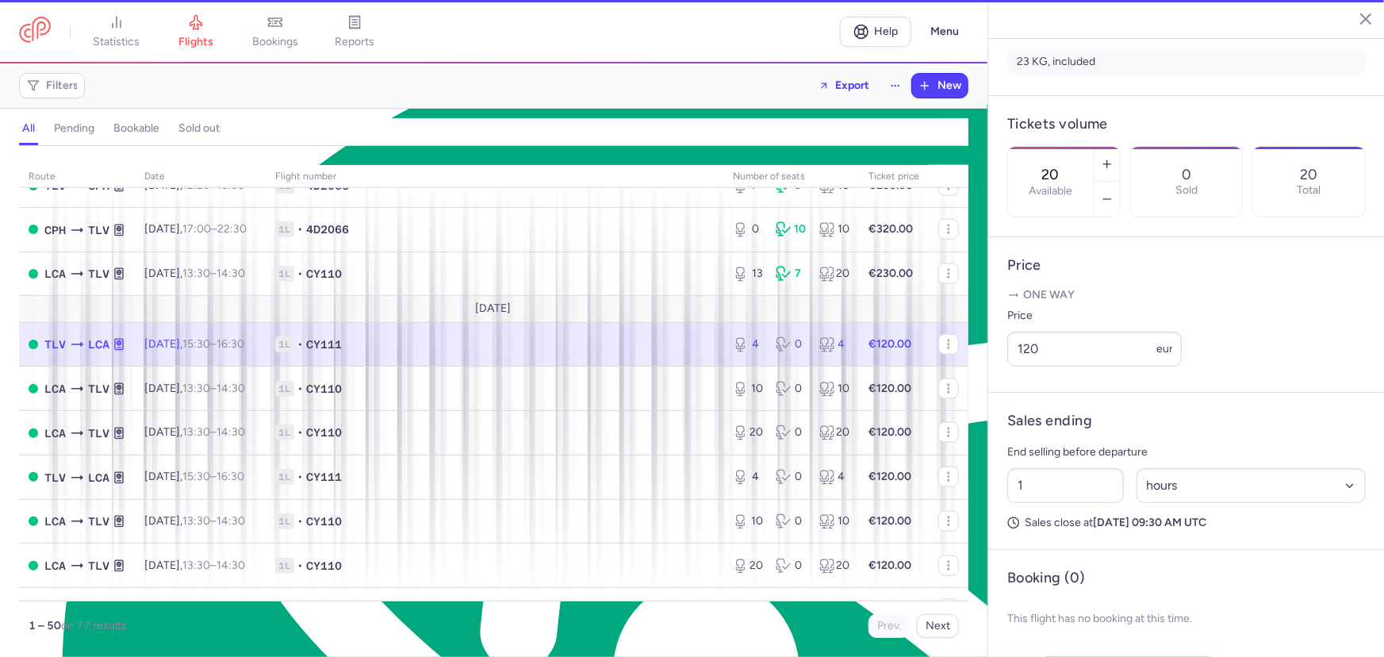
type input "4"
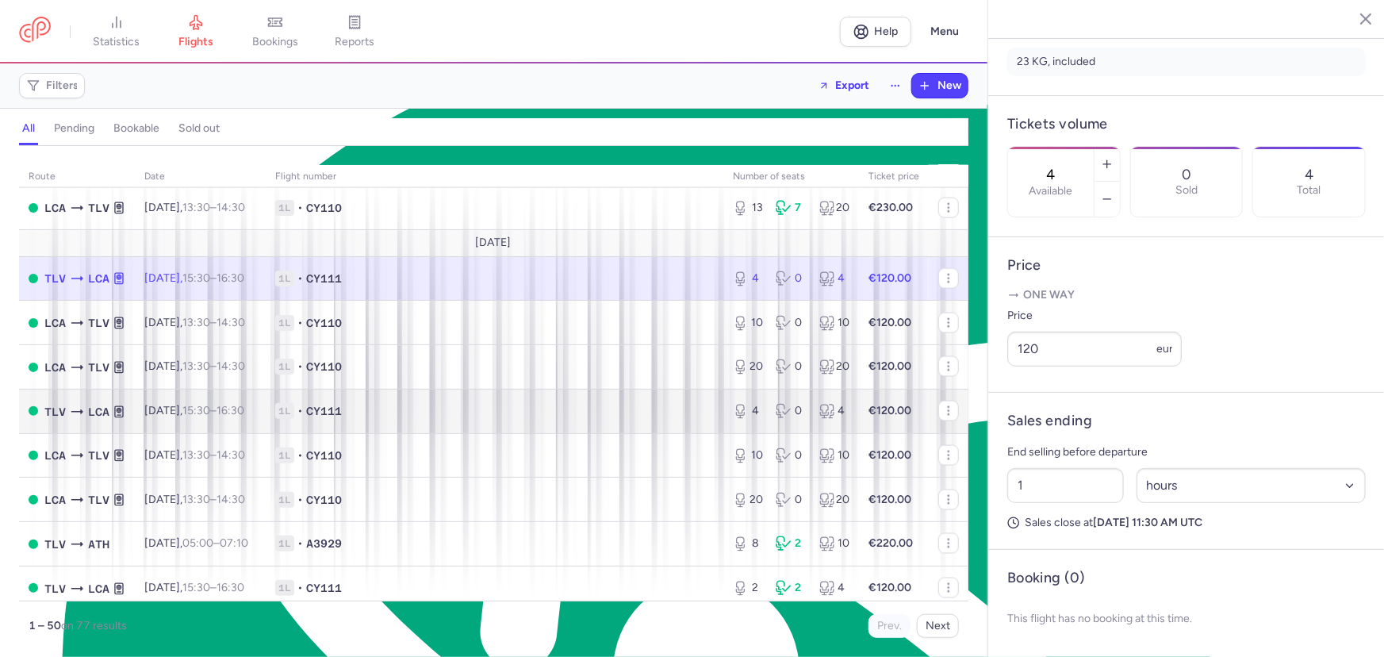
scroll to position [1230, 0]
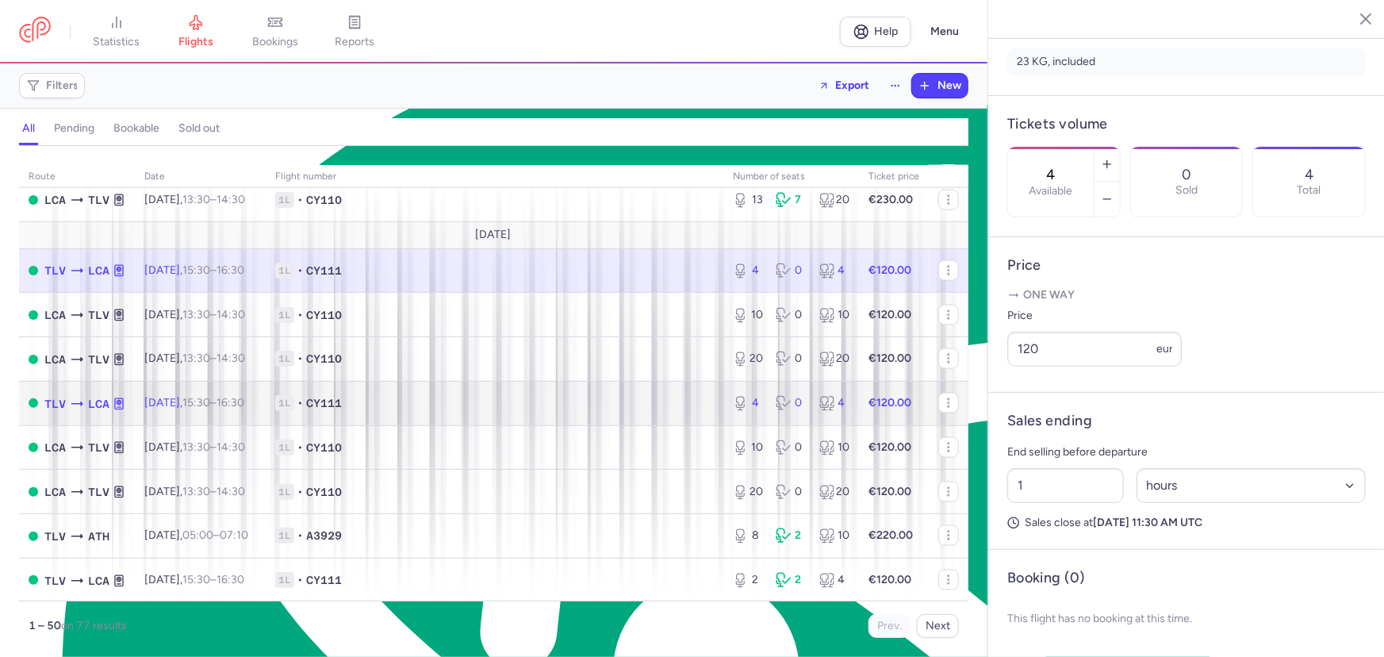
click at [450, 425] on td "1L • CY111" at bounding box center [495, 403] width 458 height 44
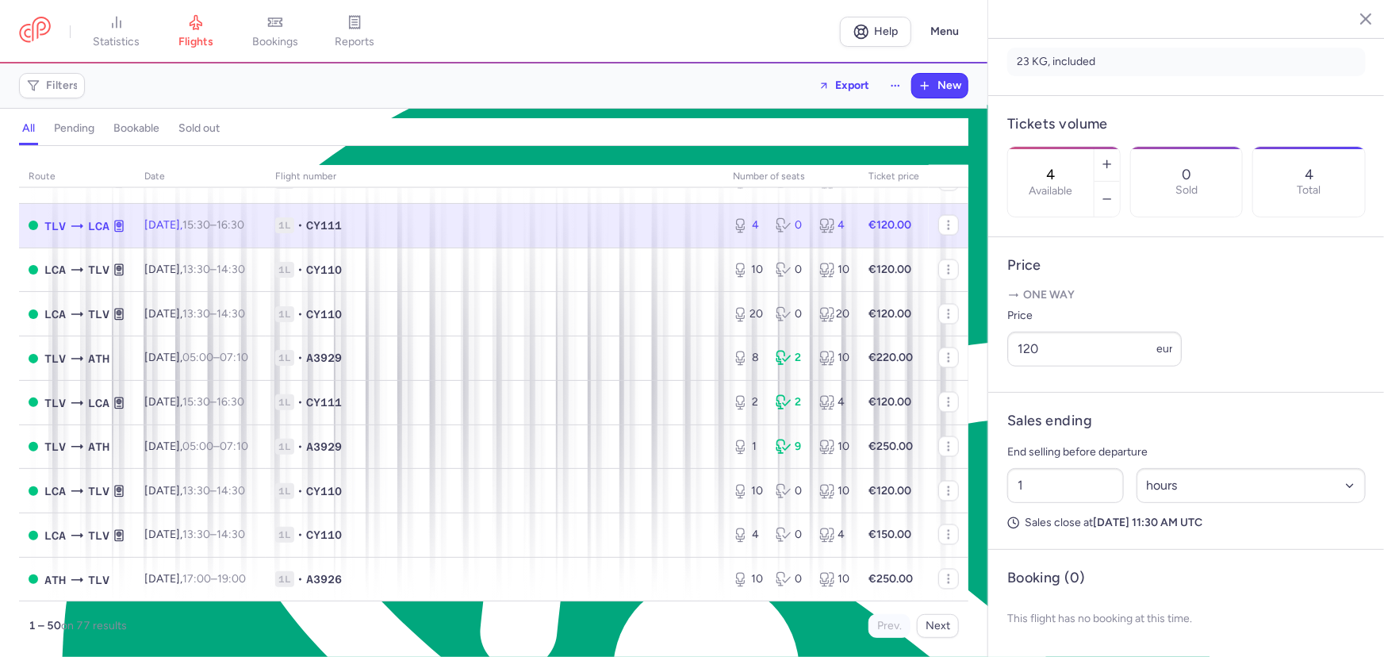
scroll to position [940, 0]
